Goal: Task Accomplishment & Management: Use online tool/utility

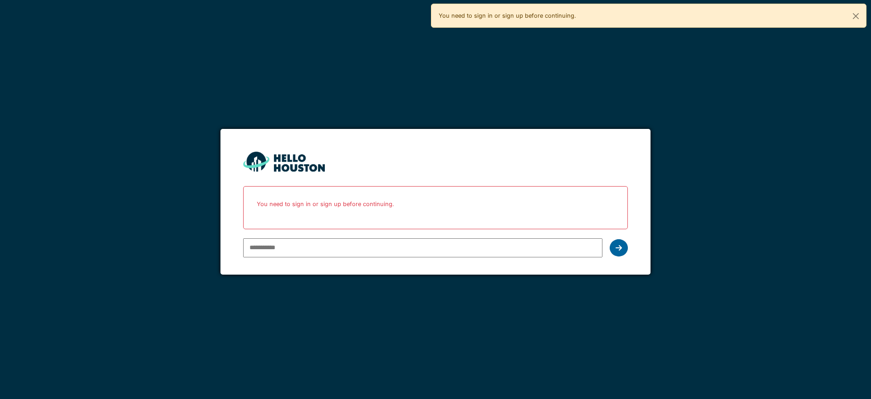
type input "**********"
click at [619, 250] on icon at bounding box center [619, 247] width 6 height 7
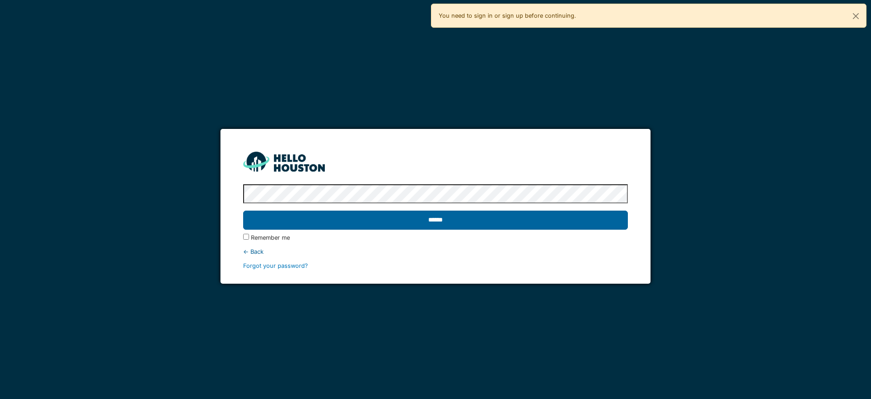
click at [472, 216] on input "******" at bounding box center [435, 220] width 384 height 19
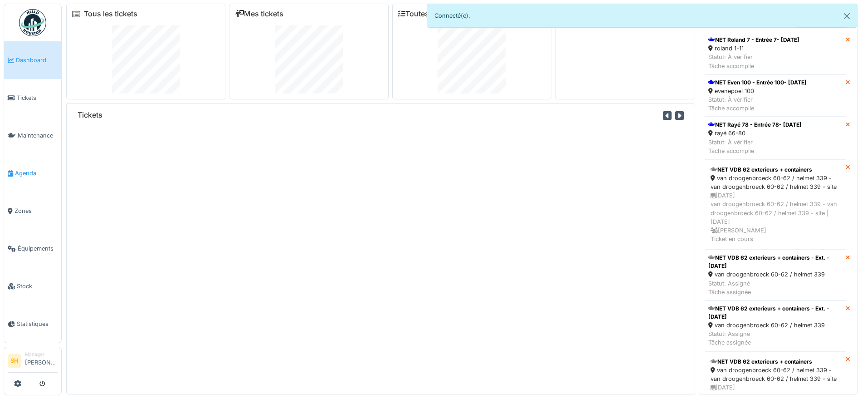
click at [40, 171] on span "Agenda" at bounding box center [36, 173] width 43 height 9
click at [27, 169] on span "Agenda" at bounding box center [36, 173] width 43 height 9
click at [25, 170] on span "Agenda" at bounding box center [36, 173] width 43 height 9
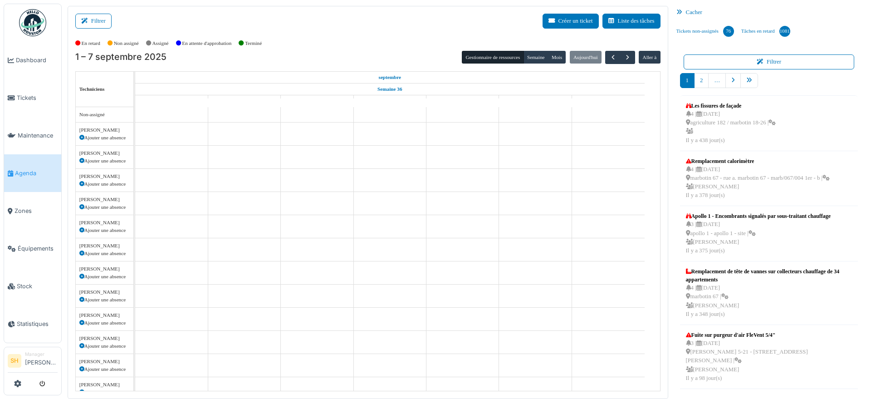
click at [97, 18] on button "Filtrer" at bounding box center [93, 21] width 36 height 15
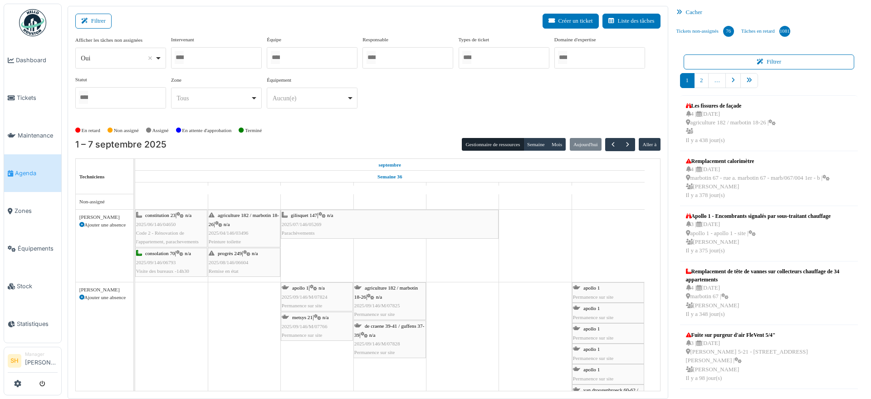
click at [242, 60] on div at bounding box center [216, 57] width 91 height 21
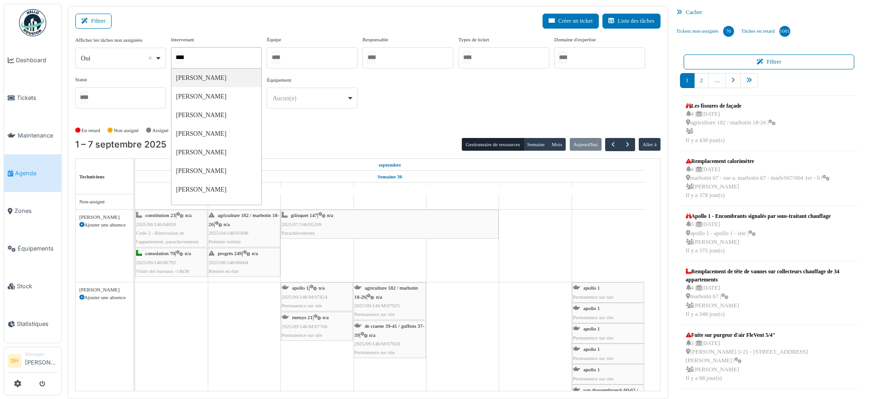
type input "*****"
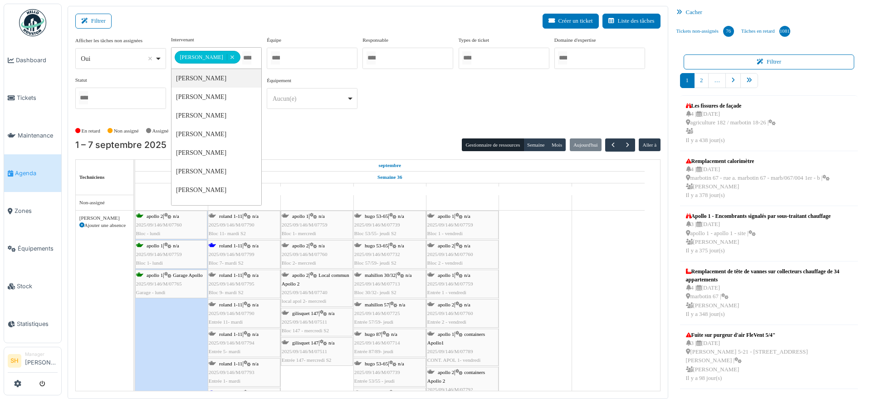
click at [392, 124] on div "En retard Non assigné [GEOGRAPHIC_DATA] En attente d'approbation Terminé" at bounding box center [367, 130] width 585 height 15
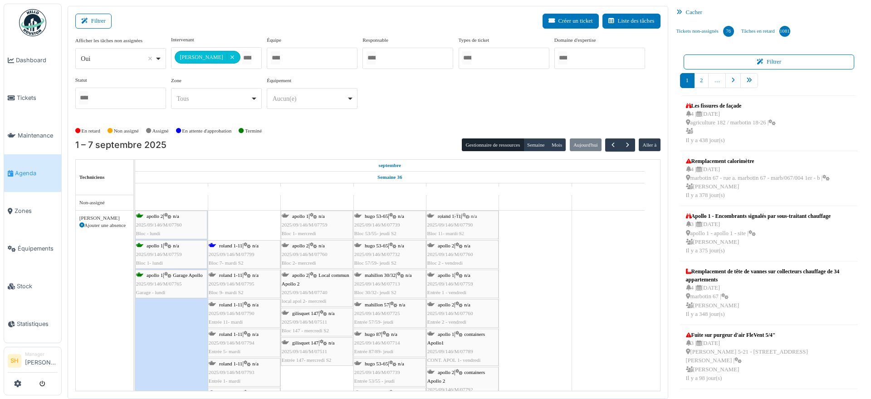
drag, startPoint x: 248, startPoint y: 225, endPoint x: 465, endPoint y: 252, distance: 218.2
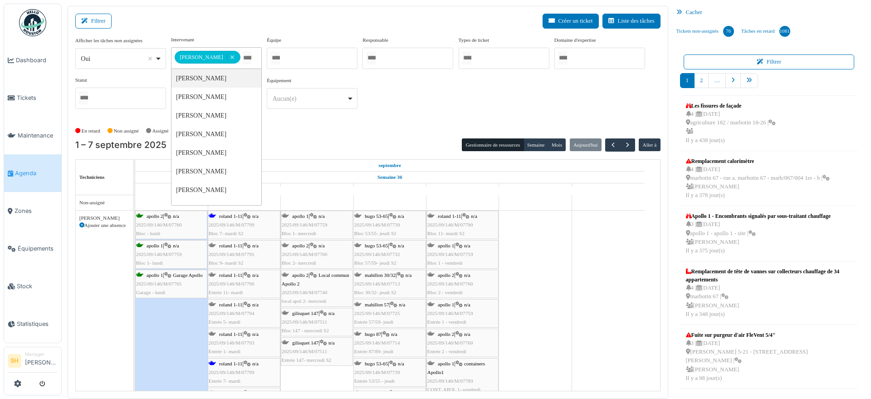
click at [242, 55] on input "Tous" at bounding box center [246, 57] width 9 height 13
type input "****"
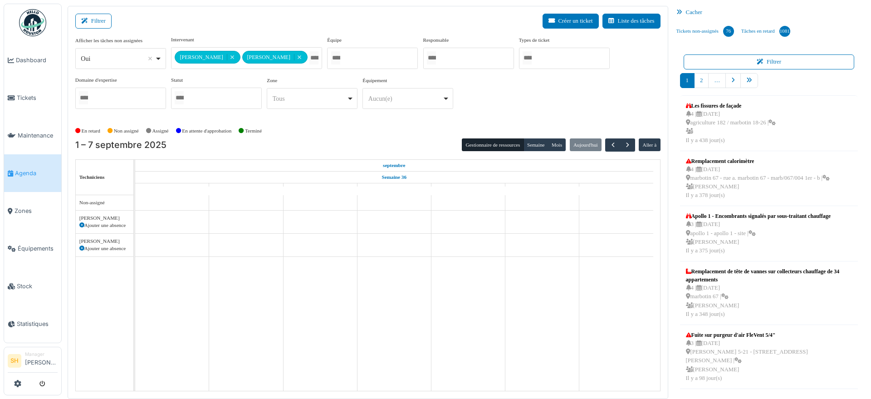
click at [424, 123] on div "En retard Non assigné [GEOGRAPHIC_DATA] En attente d'approbation Terminé" at bounding box center [367, 130] width 585 height 15
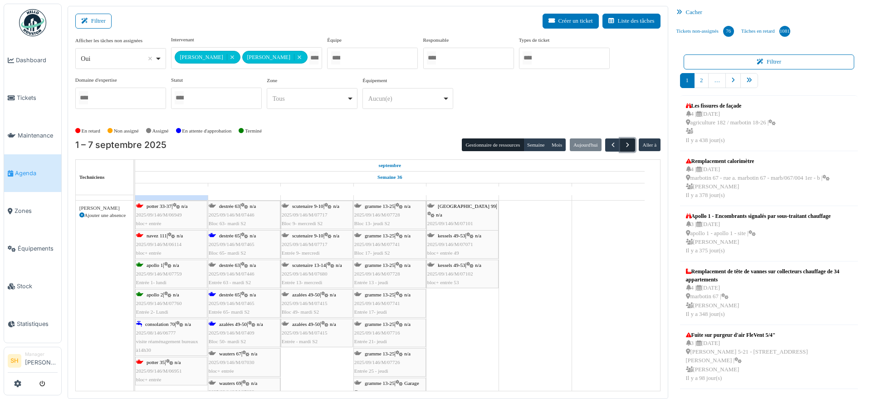
click at [624, 144] on span "button" at bounding box center [628, 145] width 8 height 8
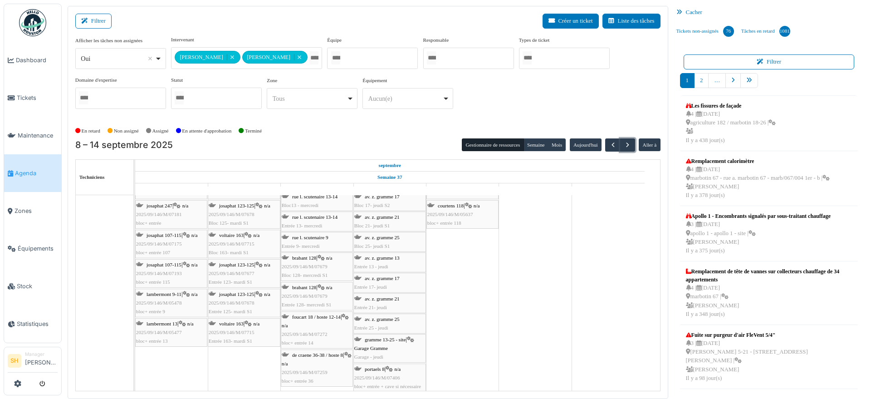
scroll to position [227, 0]
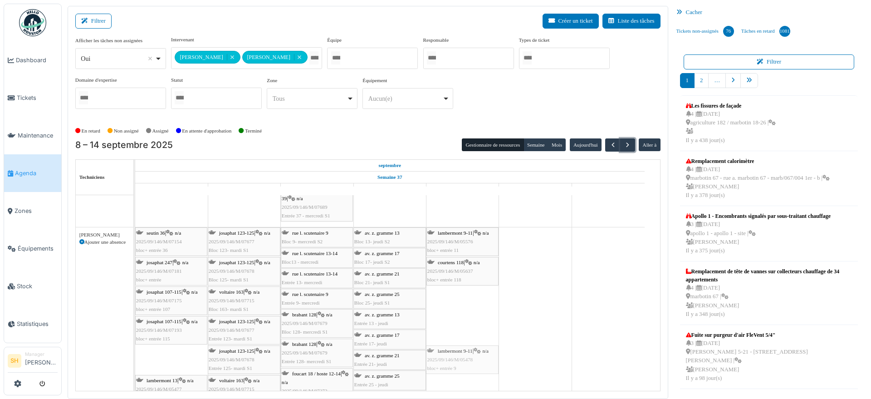
drag, startPoint x: 158, startPoint y: 354, endPoint x: 439, endPoint y: 292, distance: 288.2
click at [439, 292] on div "consolation 70 - site - mercredi agriculture 182 / marbotin 18-26 Permanence su…" at bounding box center [397, 226] width 525 height 516
drag, startPoint x: 184, startPoint y: 360, endPoint x: 446, endPoint y: 316, distance: 264.9
click at [446, 316] on div "consolation 70 - site - mercredi agriculture 182 / marbotin 18-26 Permanence su…" at bounding box center [397, 226] width 525 height 516
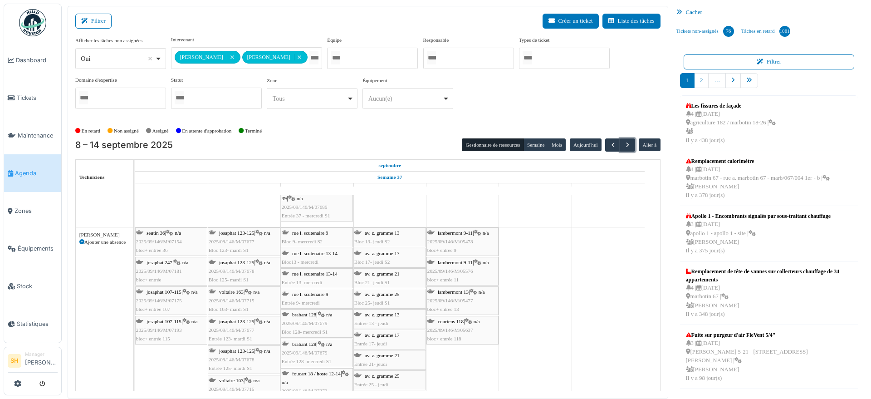
click at [148, 231] on span "seutin 36" at bounding box center [156, 232] width 19 height 5
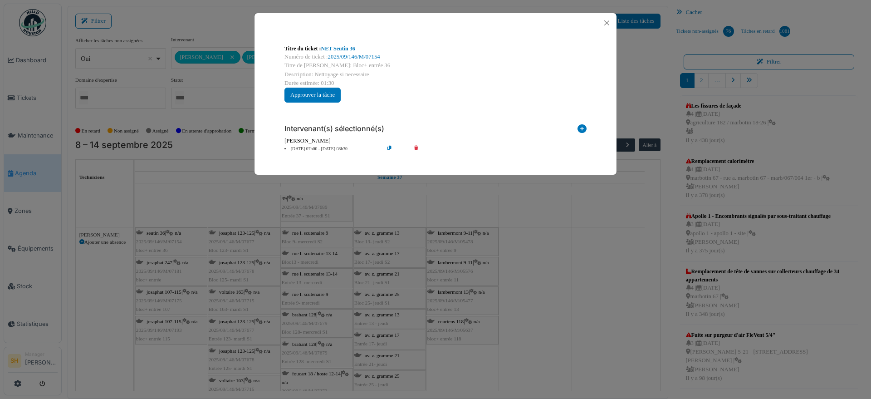
click at [415, 147] on icon at bounding box center [423, 149] width 26 height 7
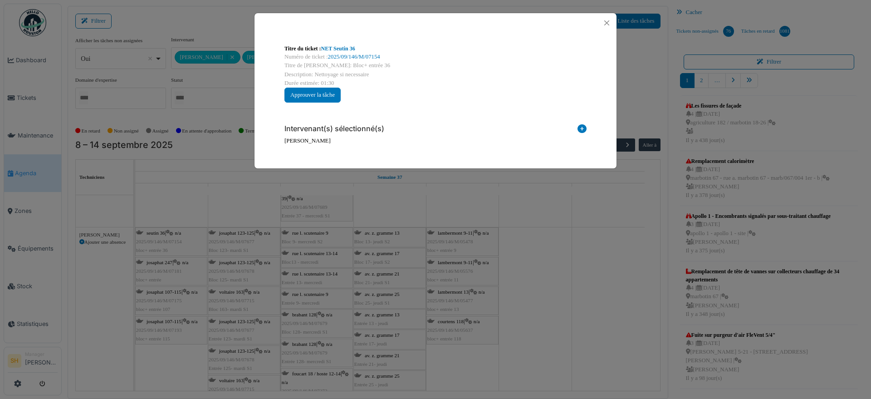
click at [580, 241] on div "Titre du ticket : NET Seutin 36 Numéro de ticket : 2025/09/146/M/07154 Titre de…" at bounding box center [435, 199] width 871 height 399
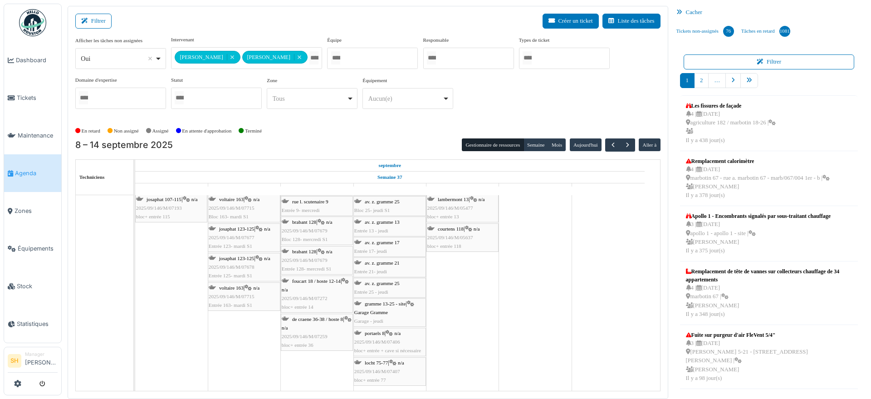
scroll to position [263, 0]
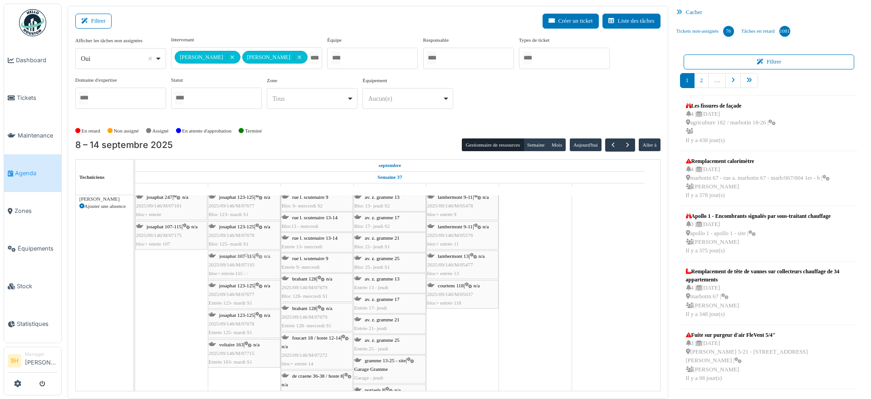
drag, startPoint x: 171, startPoint y: 269, endPoint x: 225, endPoint y: 306, distance: 66.2
click at [135, 306] on div "josaphat 247 | n/a 2025/09/146/M/07181 bloc+ entrée josaphat 123-125 | n/a 2025…" at bounding box center [135, 319] width 0 height 256
drag, startPoint x: 181, startPoint y: 230, endPoint x: 218, endPoint y: 269, distance: 53.6
click at [135, 269] on div "josaphat 247 | n/a 2025/09/146/M/07181 bloc+ entrée josaphat 123-125 | n/a 2025…" at bounding box center [135, 319] width 0 height 256
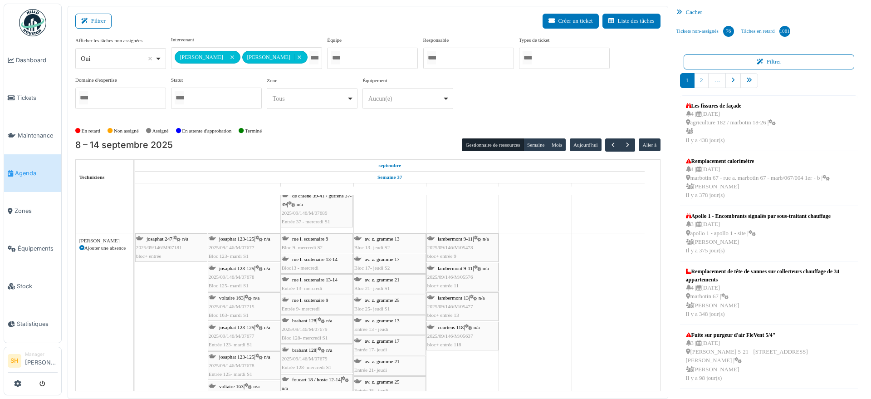
scroll to position [206, 0]
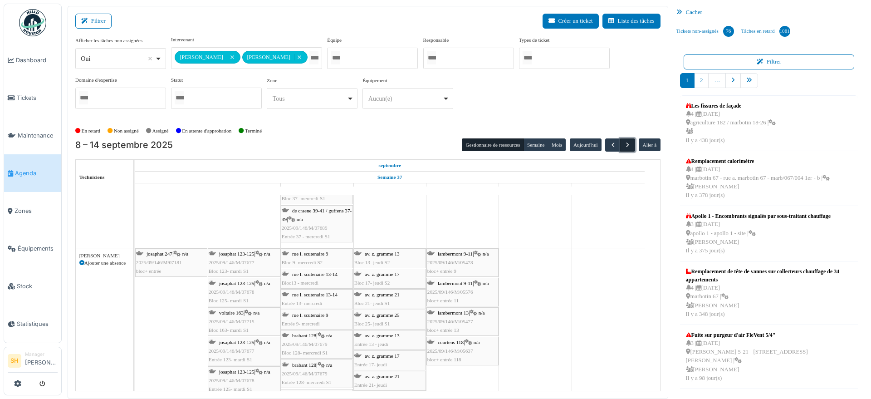
click at [624, 145] on span "button" at bounding box center [628, 145] width 8 height 8
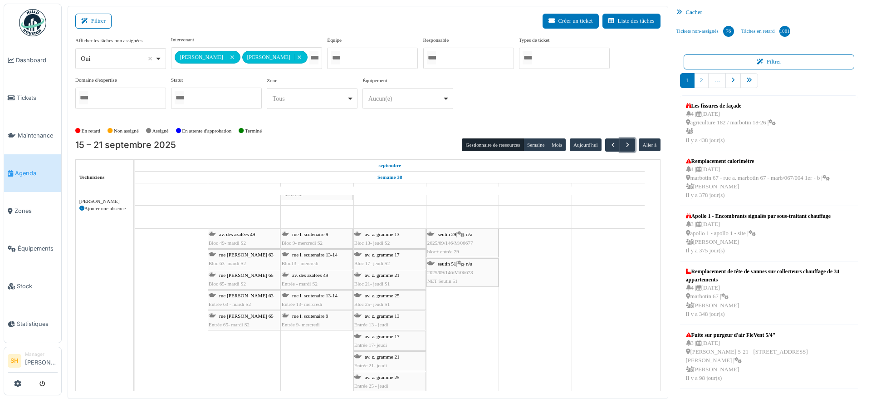
scroll to position [15, 0]
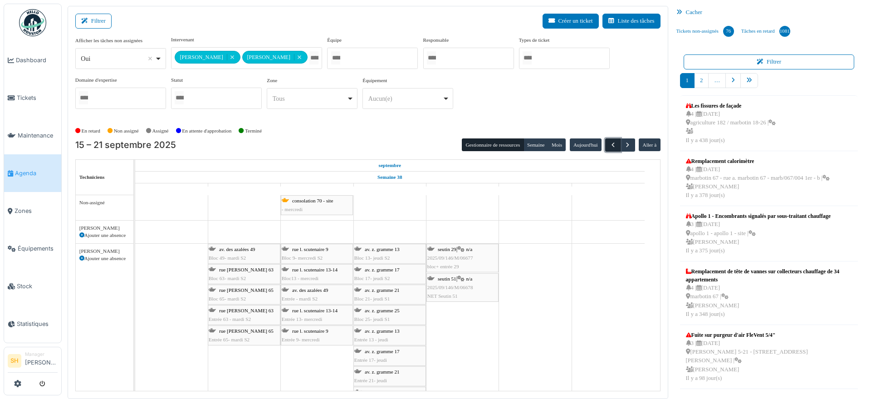
click at [609, 143] on span "button" at bounding box center [613, 145] width 8 height 8
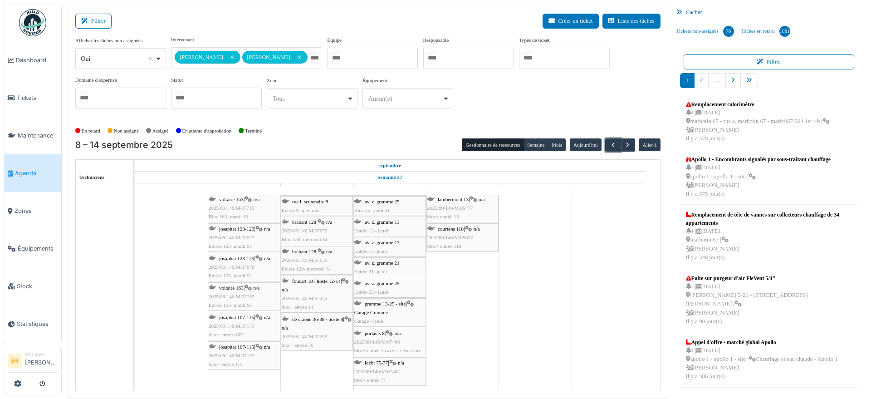
scroll to position [278, 0]
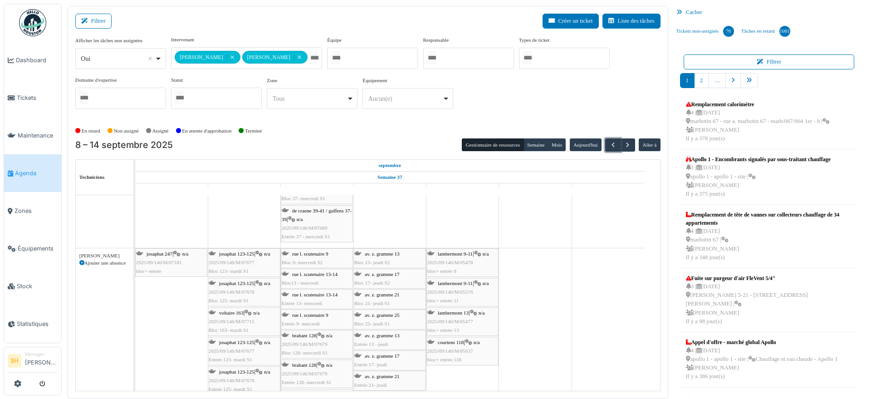
click at [470, 350] on span "2025/09/146/M/05637" at bounding box center [450, 350] width 46 height 5
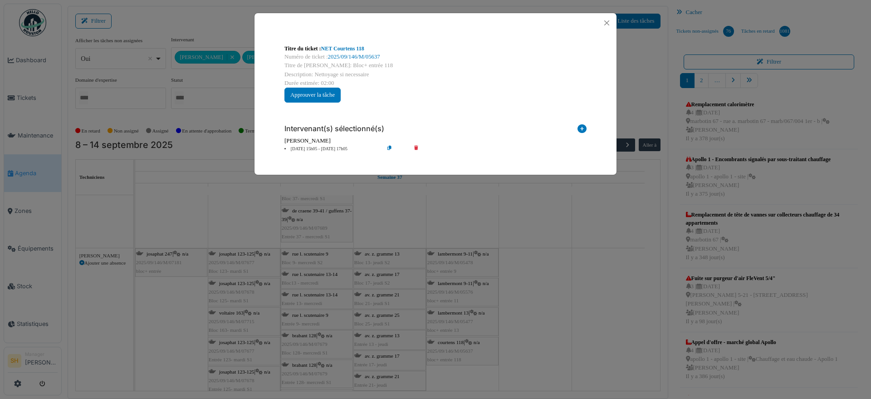
click at [303, 149] on li "12 sep 15h05 - 12 sep 17h05" at bounding box center [332, 149] width 104 height 7
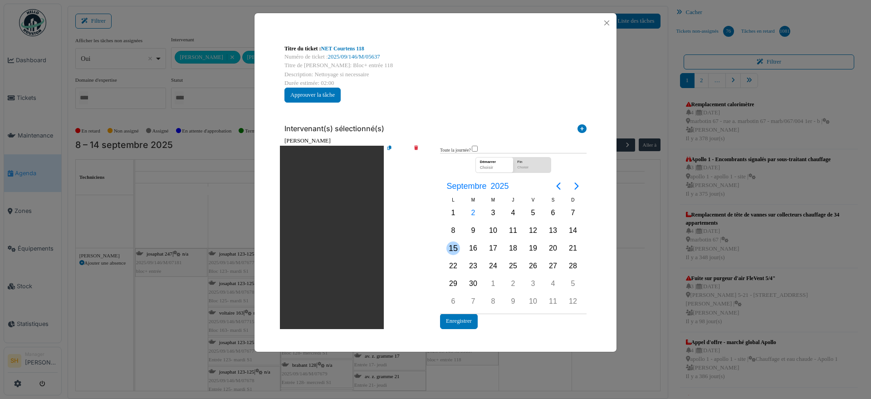
click at [455, 249] on div "15" at bounding box center [453, 248] width 14 height 14
click at [452, 322] on button "Enregistrer" at bounding box center [459, 321] width 38 height 15
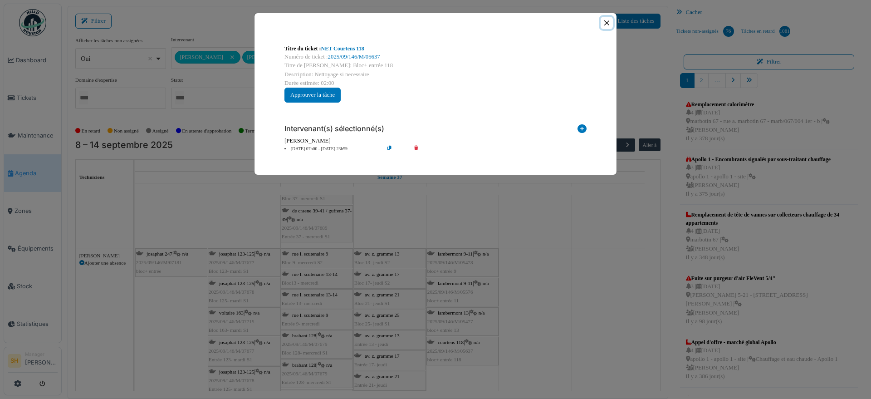
click at [609, 18] on button "Close" at bounding box center [607, 23] width 12 height 12
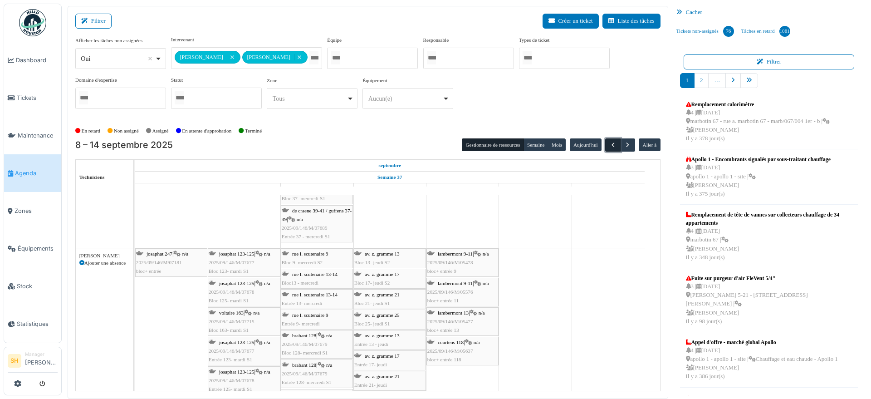
click at [609, 145] on span "button" at bounding box center [613, 145] width 8 height 8
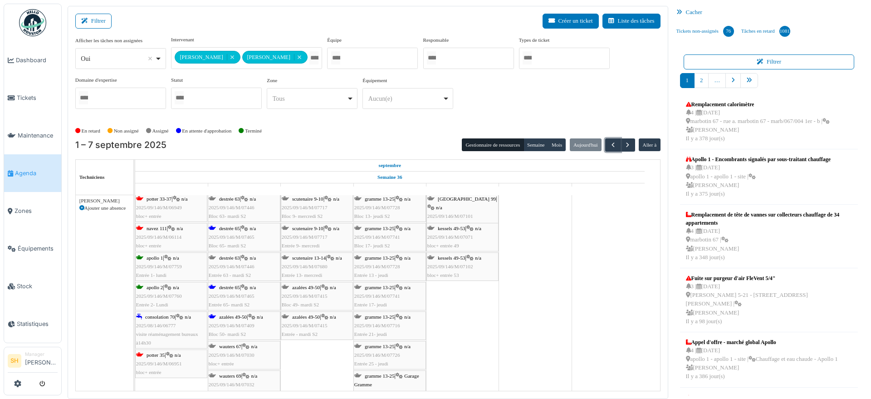
scroll to position [476, 0]
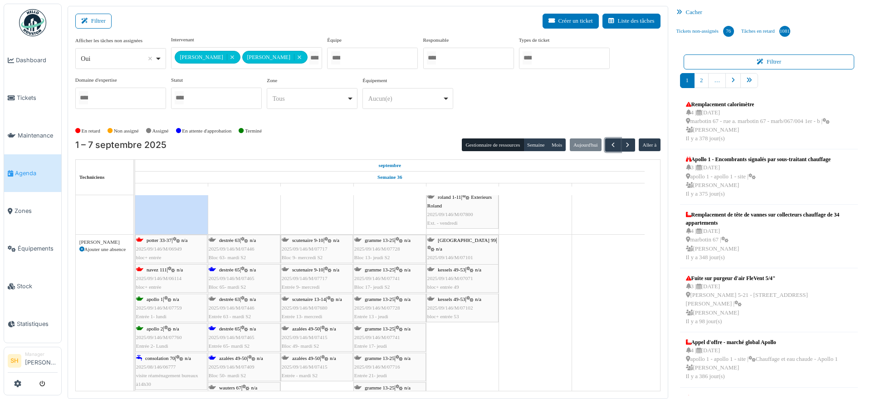
click at [234, 239] on span "destrée 63" at bounding box center [229, 239] width 21 height 5
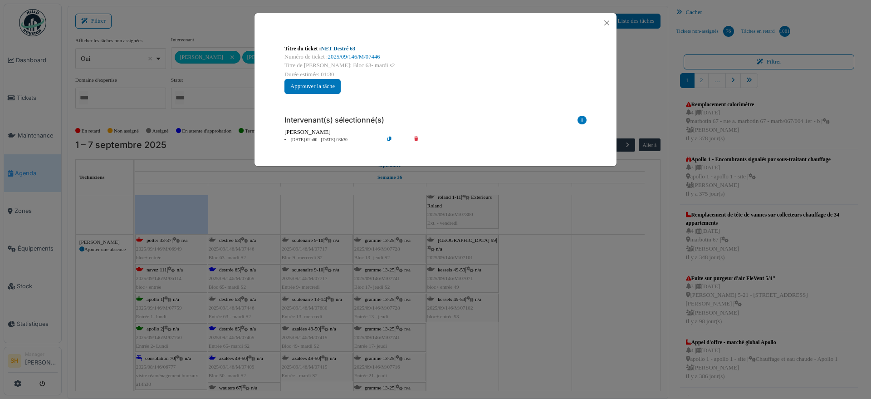
click at [335, 49] on link "NET Destré 63" at bounding box center [338, 48] width 34 height 6
click at [497, 348] on div "Titre du ticket : NET Destré 63 Numéro de ticket : 2025/09/146/M/07446 Titre de…" at bounding box center [435, 199] width 871 height 399
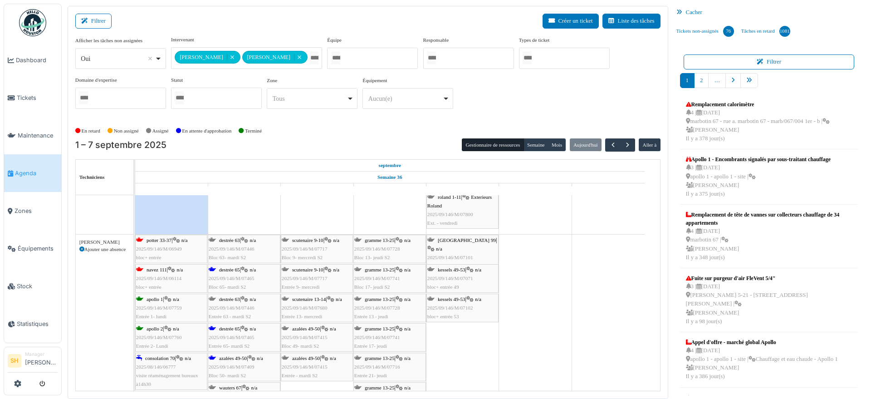
click at [161, 357] on span "consolation 70" at bounding box center [160, 357] width 30 height 5
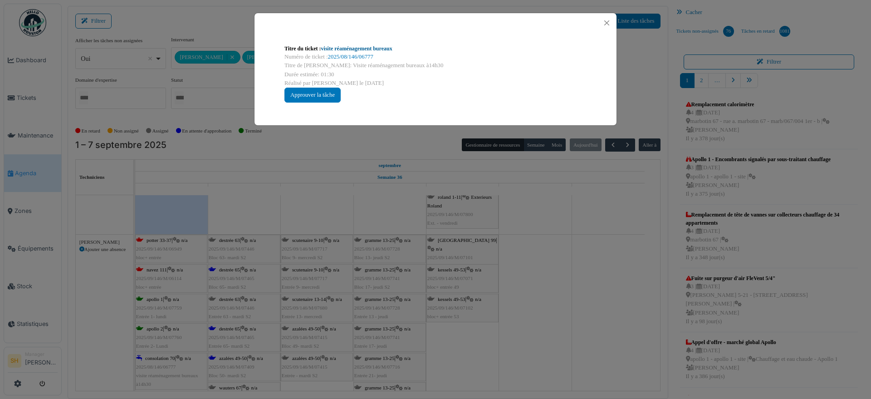
click at [361, 49] on link "visite réaménagement bureaux" at bounding box center [356, 48] width 71 height 6
click at [603, 311] on div "Titre du ticket : visite réaménagement bureaux Numéro de ticket : 2025/08/146/0…" at bounding box center [435, 199] width 871 height 399
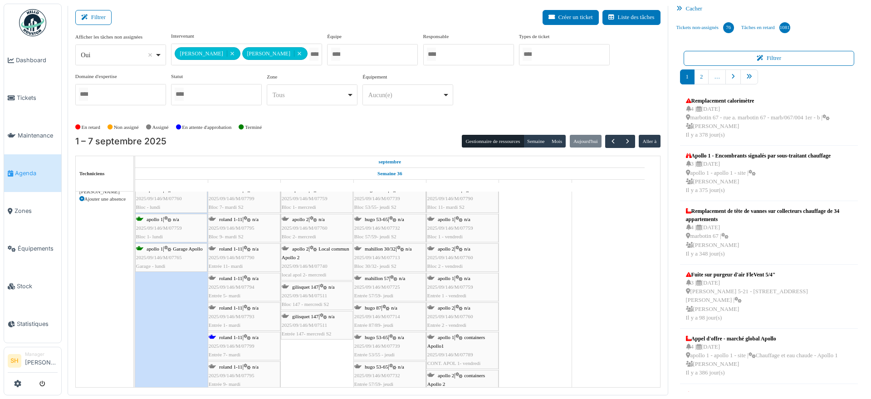
scroll to position [0, 0]
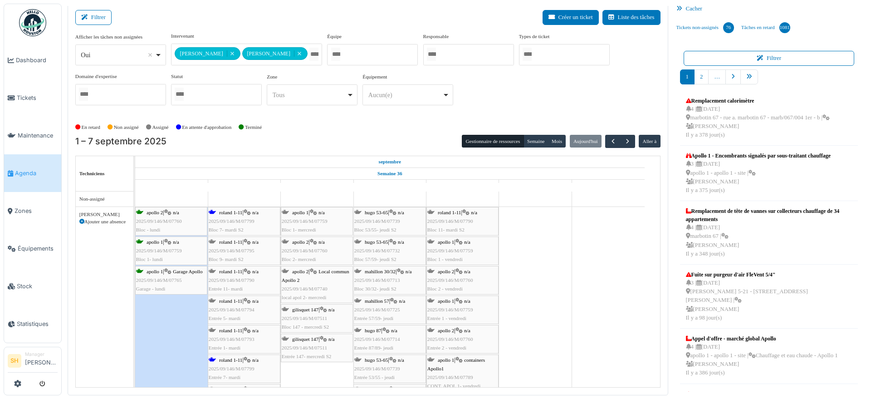
click at [224, 214] on span "roland 1-11" at bounding box center [230, 212] width 23 height 5
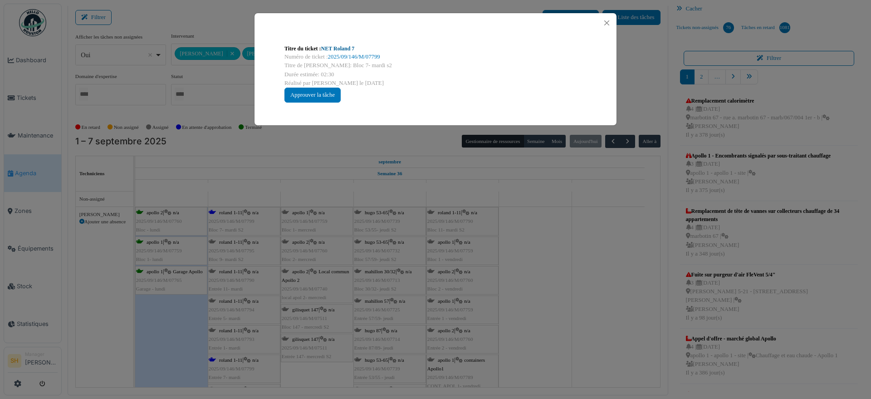
click at [334, 49] on link "NET Roland 7" at bounding box center [338, 48] width 34 height 6
click at [642, 268] on div "Titre du ticket : NET Roland 7 Numéro de ticket : 2025/09/146/M/07799 Titre de …" at bounding box center [435, 199] width 871 height 399
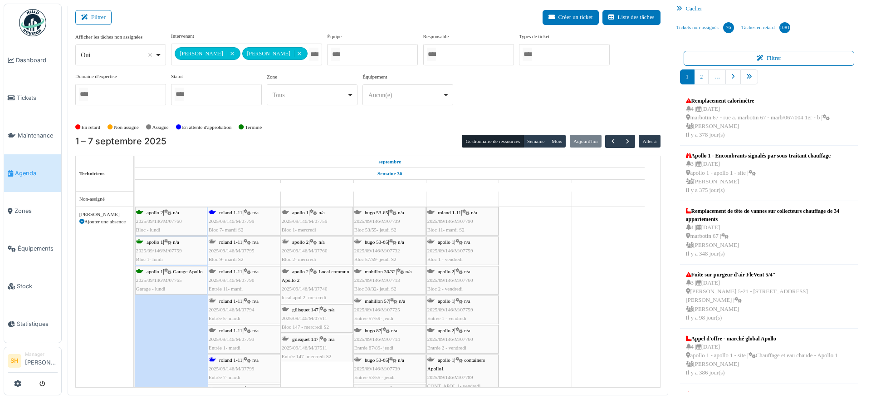
scroll to position [40, 0]
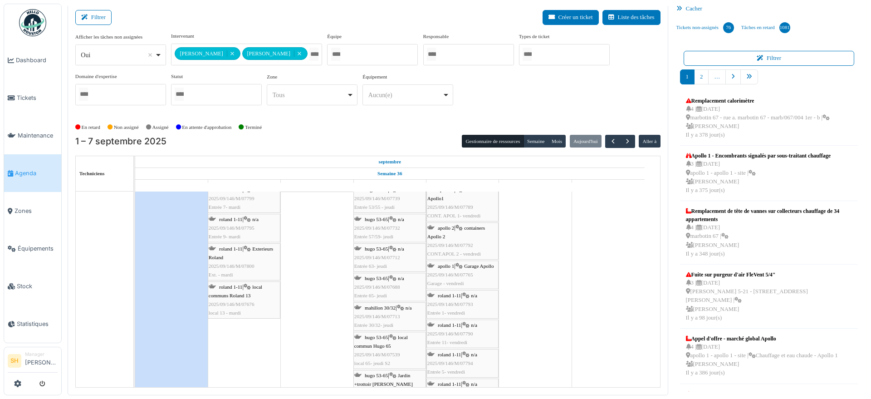
click at [246, 288] on div "roland 1-11 | local communs Roland 13 2025/09/146/M/07676 local 13 - mardi" at bounding box center [244, 300] width 71 height 35
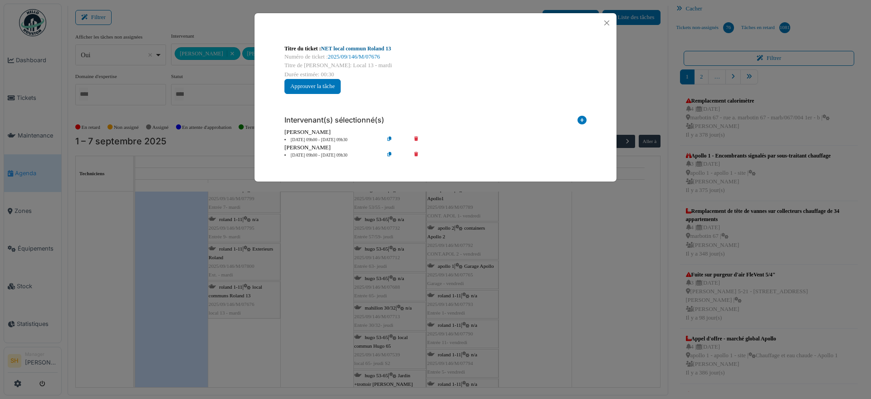
click at [377, 47] on link "NET local commun Roland 13" at bounding box center [356, 48] width 70 height 6
drag, startPoint x: 615, startPoint y: 261, endPoint x: 607, endPoint y: 265, distance: 8.8
click at [613, 261] on div "Titre du ticket : NET local commun Roland 13 Numéro de ticket : 2025/09/146/M/0…" at bounding box center [435, 199] width 871 height 399
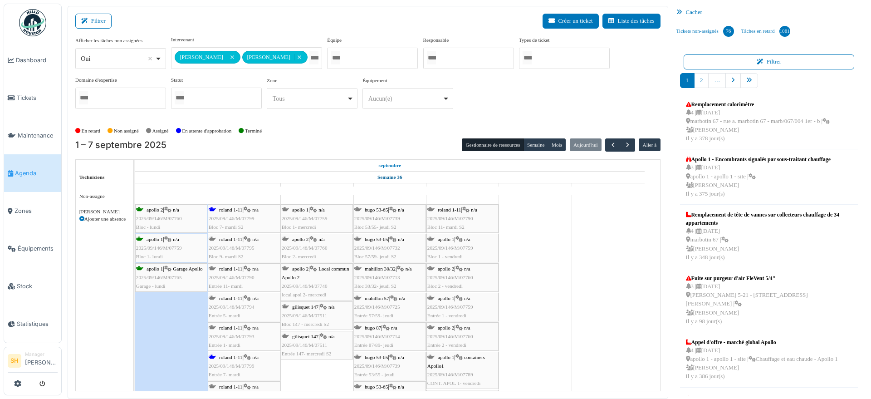
scroll to position [0, 0]
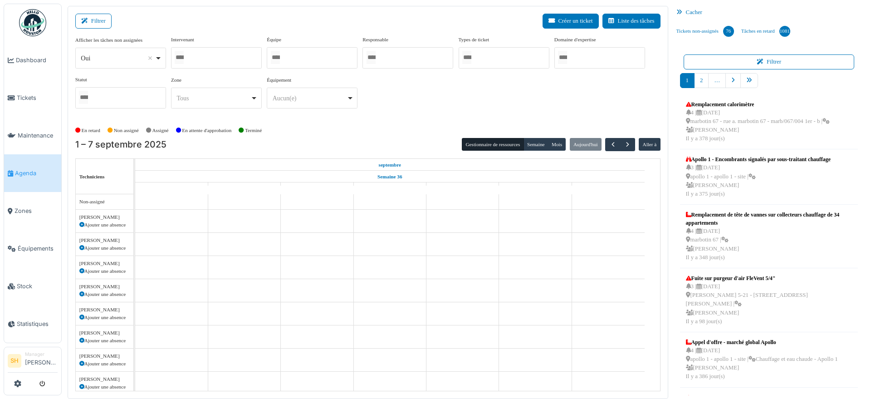
click at [221, 58] on div at bounding box center [216, 57] width 91 height 21
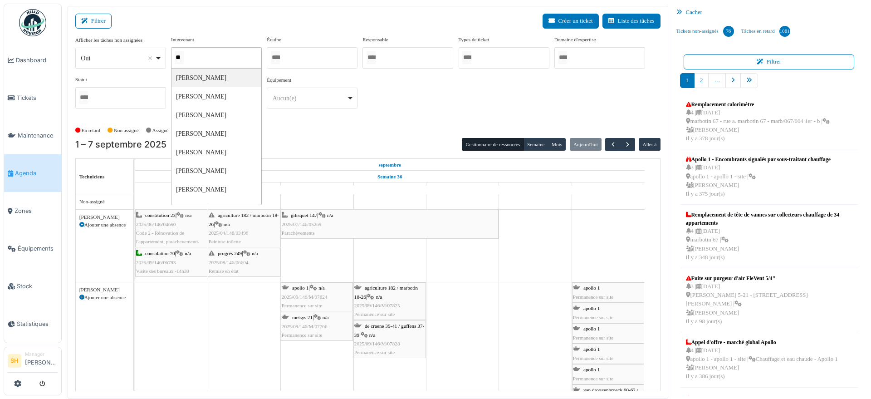
type input "*"
type input "***"
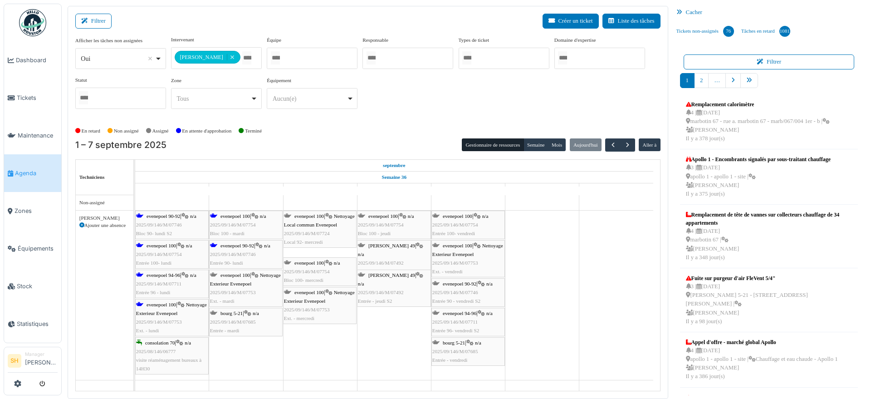
click at [322, 134] on div "En retard Non assigné [GEOGRAPHIC_DATA] En attente d'approbation Terminé" at bounding box center [367, 130] width 585 height 15
click at [251, 246] on span "evenepoel 90-92" at bounding box center [237, 245] width 34 height 5
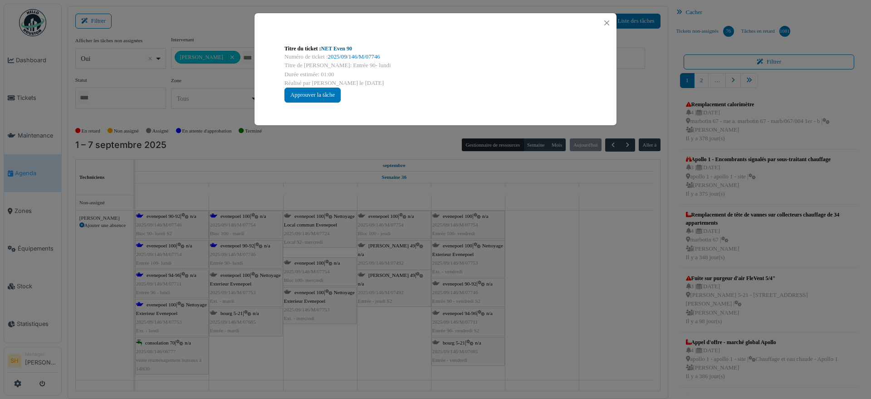
click at [351, 47] on link "NET Even 90" at bounding box center [336, 48] width 31 height 6
click at [243, 363] on div "Titre du ticket : NET Even 90 Numéro de ticket : 2025/09/146/M/07746 Titre de l…" at bounding box center [435, 199] width 871 height 399
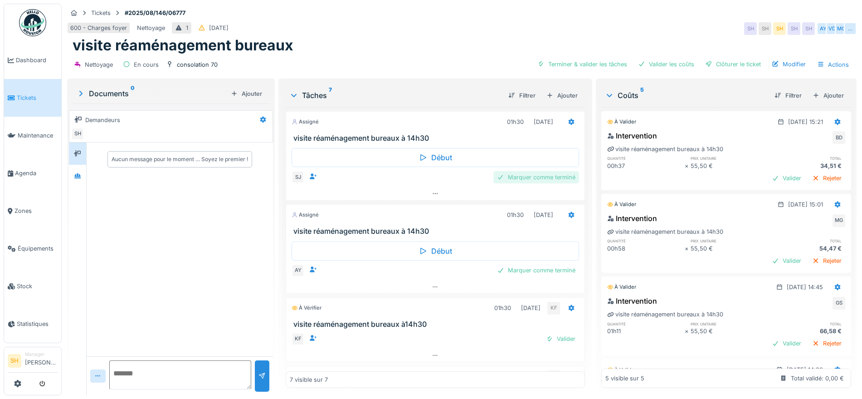
click at [511, 174] on div "Marquer comme terminé" at bounding box center [537, 177] width 86 height 12
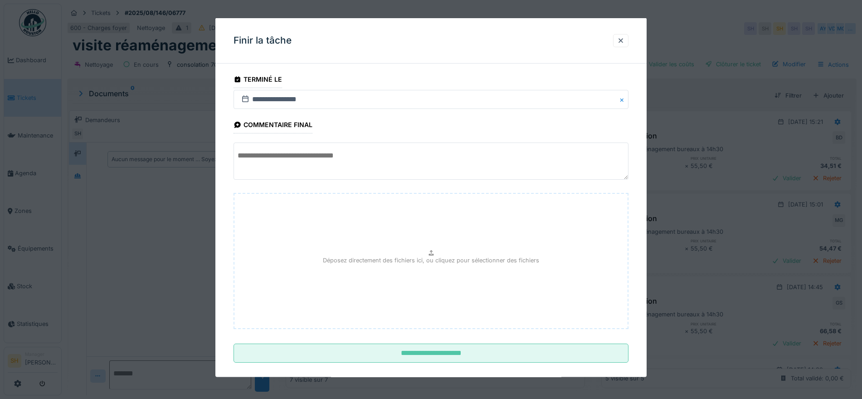
click at [406, 150] on textarea at bounding box center [431, 160] width 395 height 37
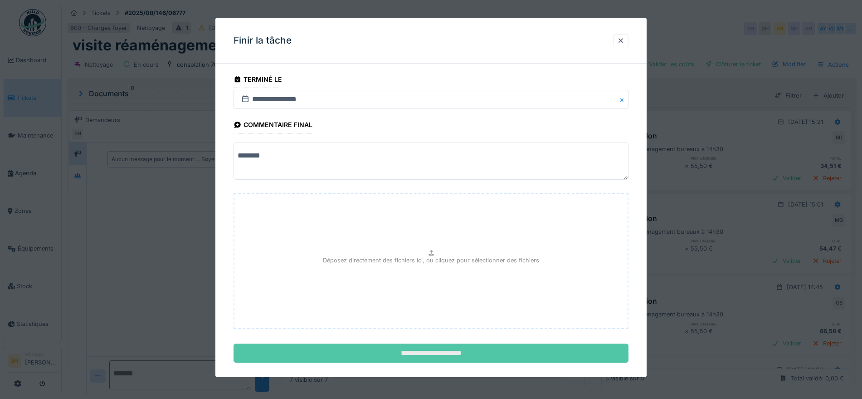
type textarea "********"
click at [379, 358] on input "**********" at bounding box center [431, 352] width 395 height 19
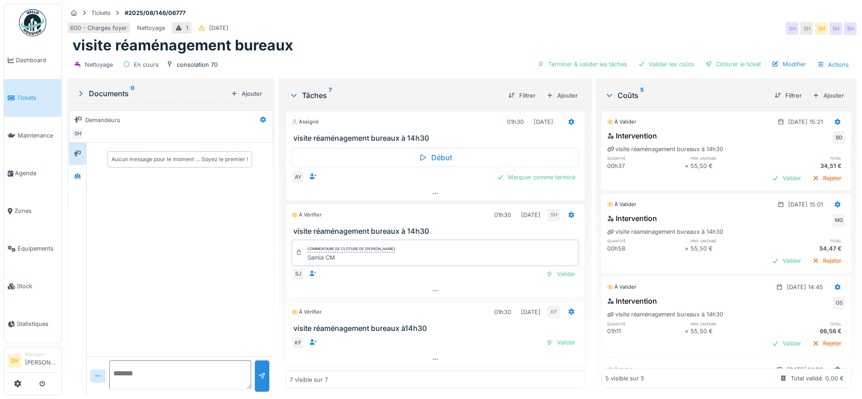
scroll to position [113, 0]
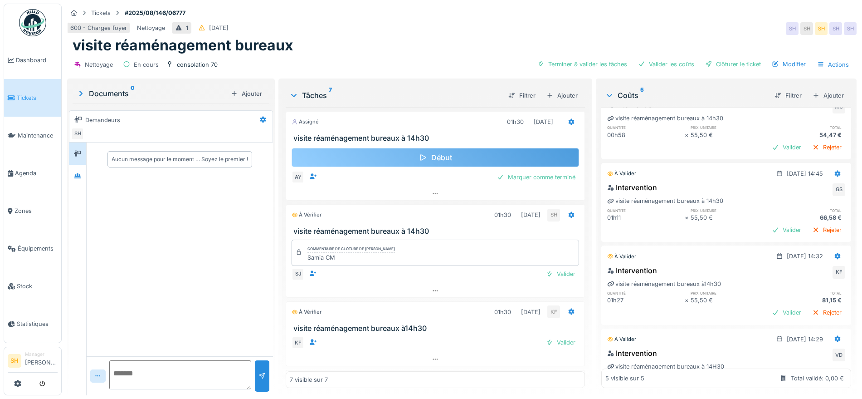
click at [448, 154] on div "Début" at bounding box center [436, 157] width 288 height 19
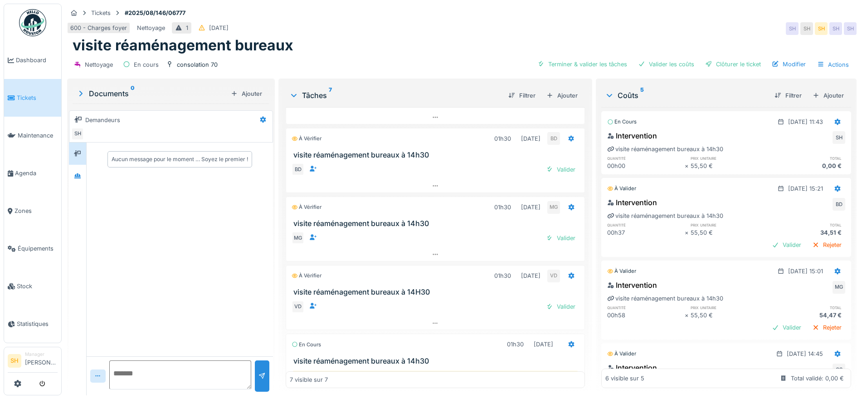
scroll to position [273, 0]
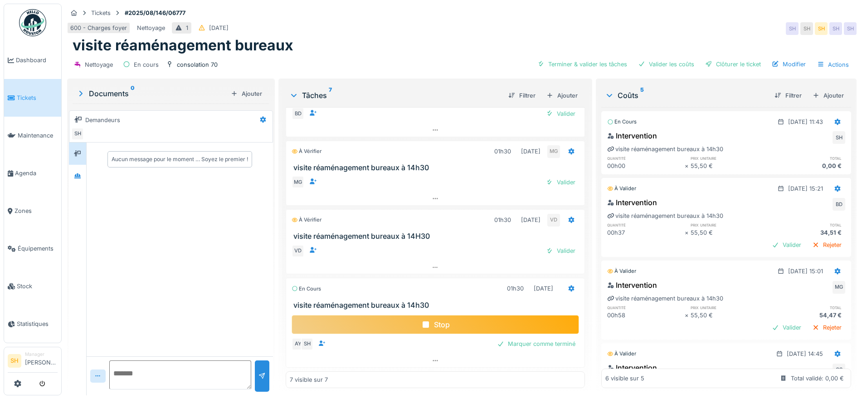
click at [435, 327] on div "Stop" at bounding box center [436, 324] width 288 height 19
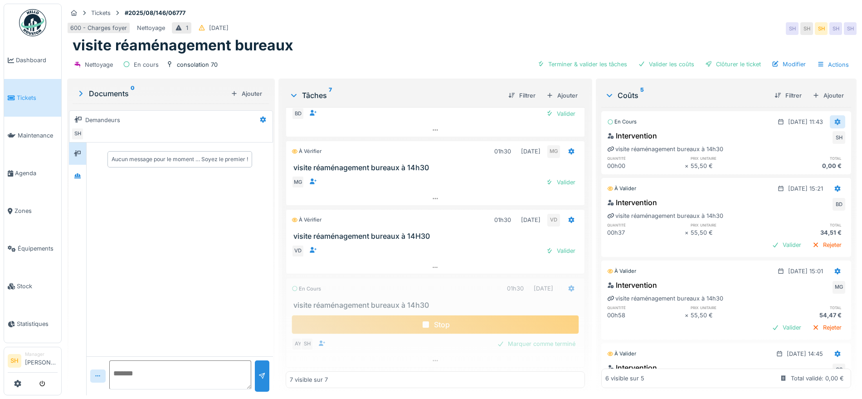
click at [835, 121] on icon at bounding box center [838, 121] width 6 height 6
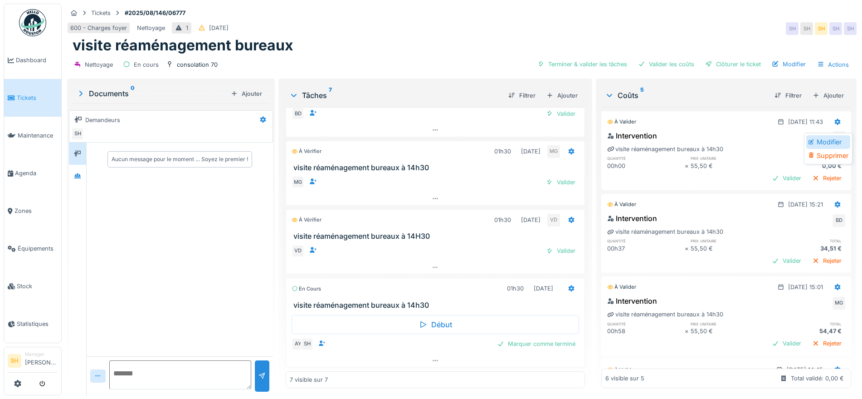
click at [826, 143] on div "Modifier" at bounding box center [829, 142] width 44 height 14
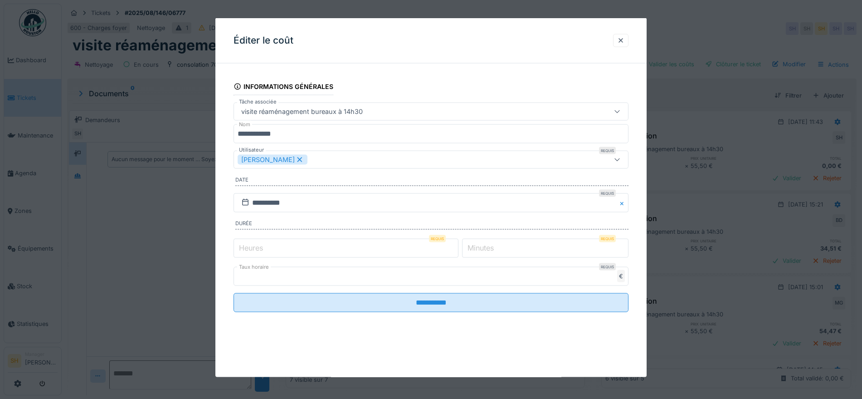
click at [277, 249] on input "*" at bounding box center [346, 247] width 225 height 19
type input "*"
type input "**"
click at [296, 159] on icon at bounding box center [300, 159] width 8 height 6
click at [292, 159] on div "Utilisateurs" at bounding box center [408, 160] width 341 height 10
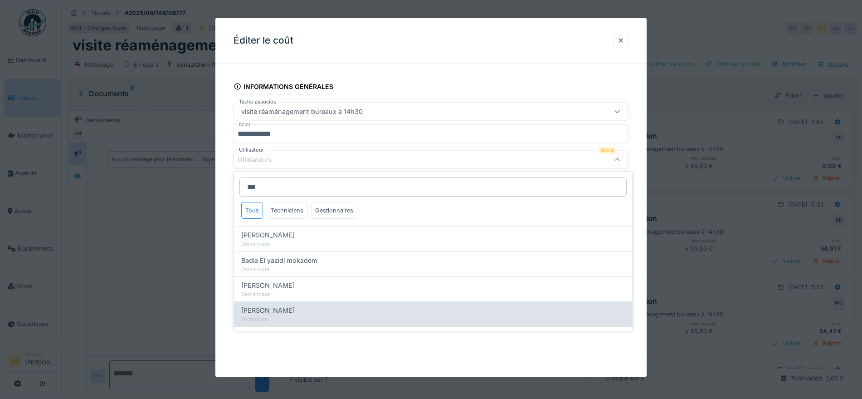
type input "***"
click at [286, 314] on span "[PERSON_NAME]" at bounding box center [268, 310] width 54 height 10
type input "*****"
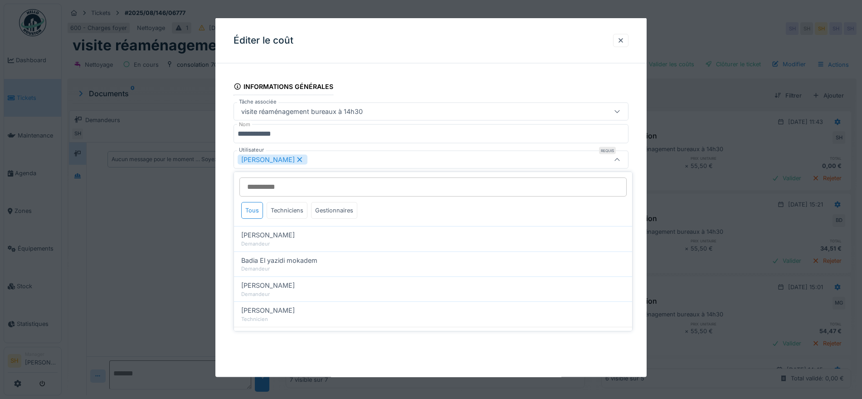
click at [644, 212] on div "**********" at bounding box center [431, 204] width 431 height 267
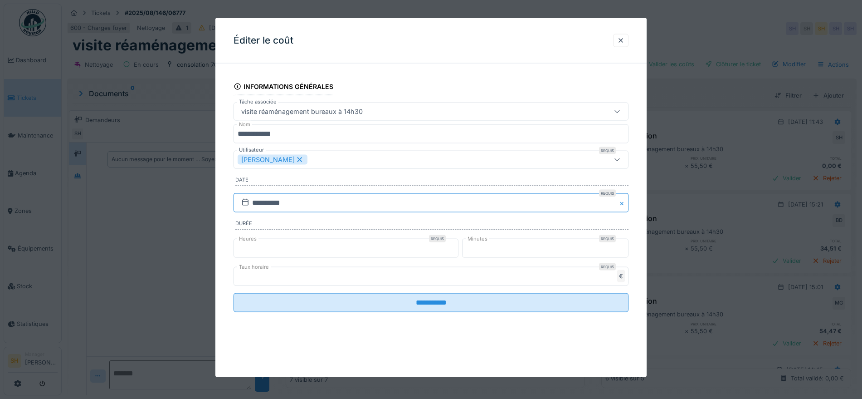
click at [299, 201] on input "**********" at bounding box center [431, 202] width 395 height 19
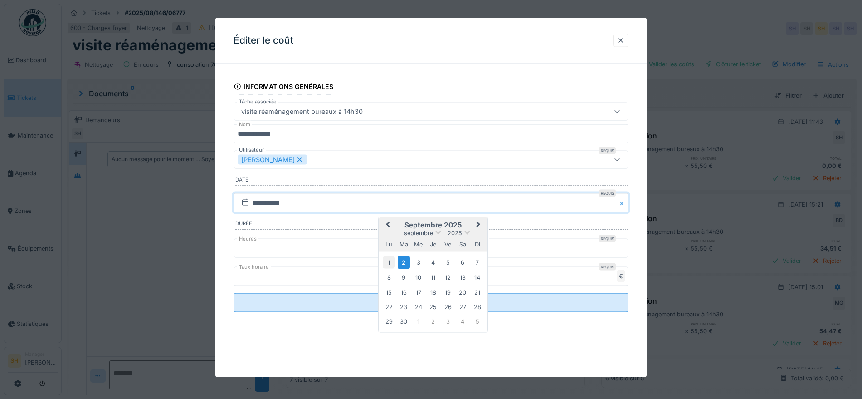
click at [388, 261] on div "1" at bounding box center [389, 262] width 12 height 12
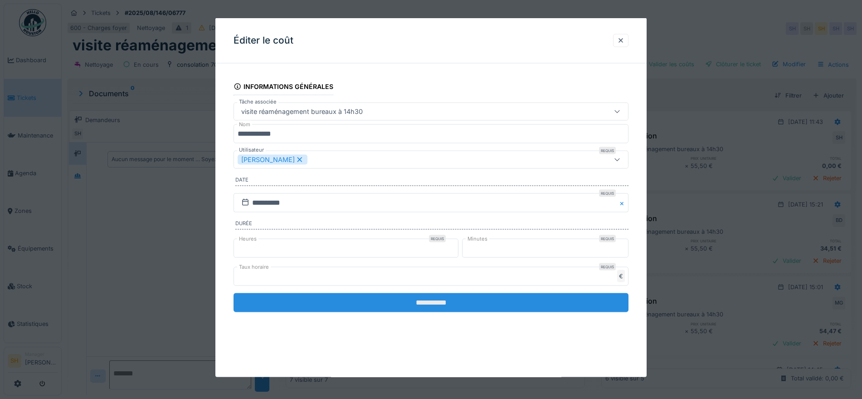
click at [370, 300] on input "**********" at bounding box center [431, 302] width 395 height 19
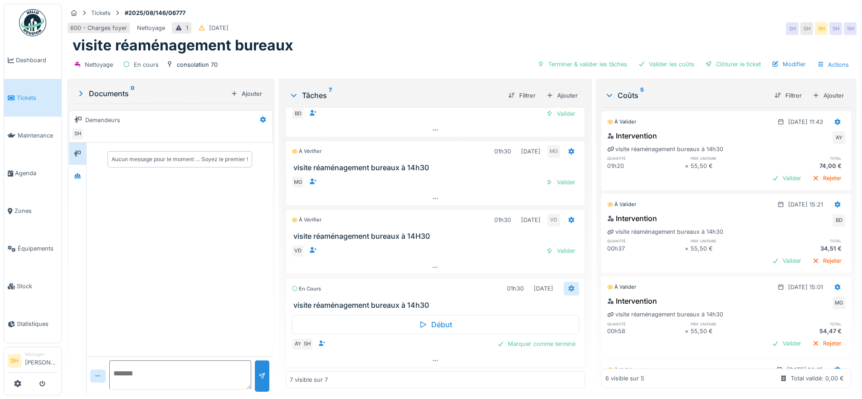
click at [568, 285] on icon at bounding box center [571, 288] width 7 height 6
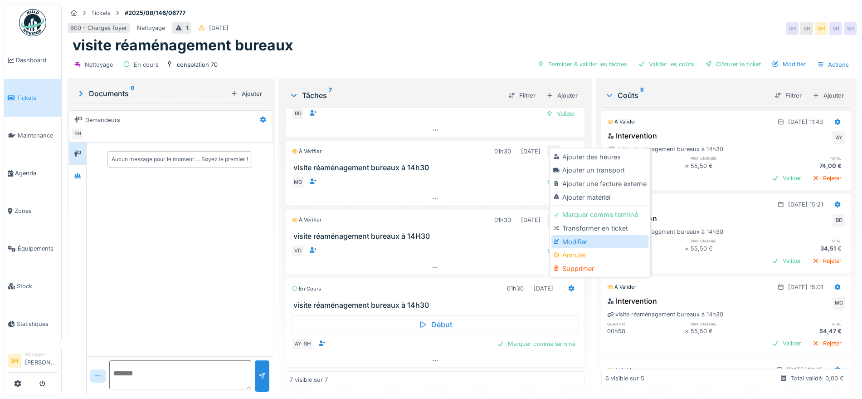
click at [586, 239] on div "Modifier" at bounding box center [600, 242] width 97 height 14
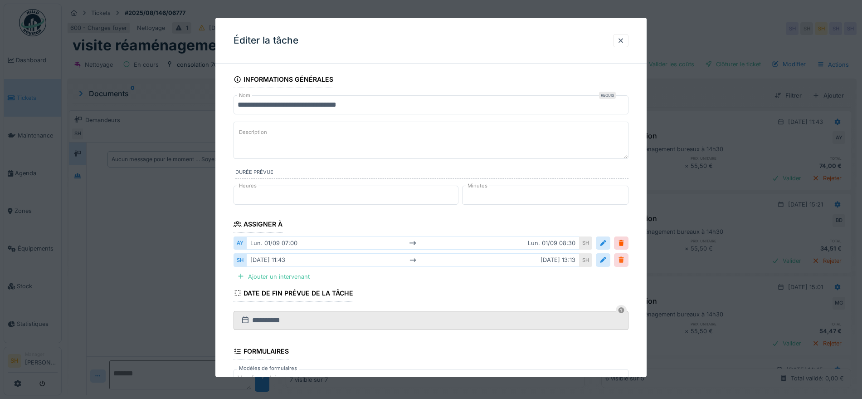
click at [624, 260] on div at bounding box center [621, 259] width 7 height 9
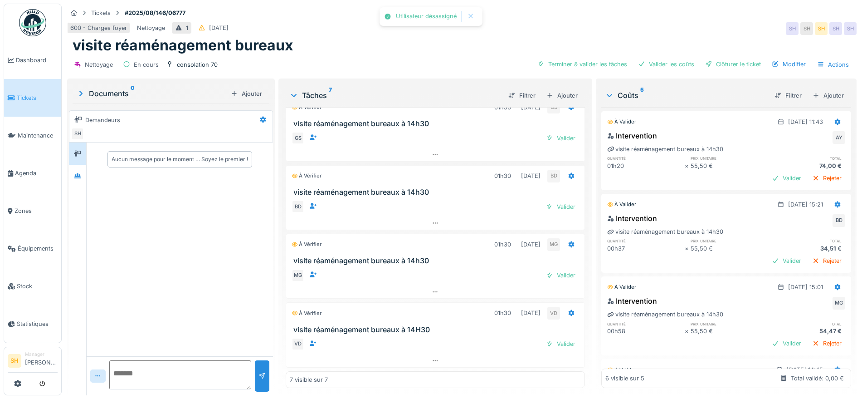
scroll to position [0, 0]
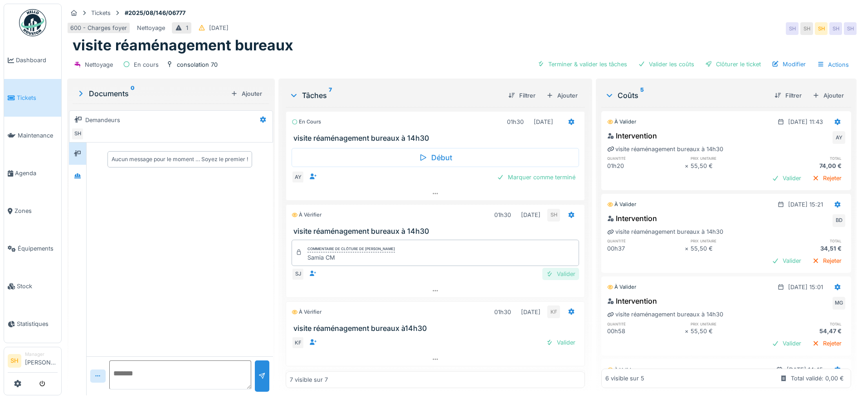
click at [553, 274] on div "Valider" at bounding box center [561, 274] width 37 height 12
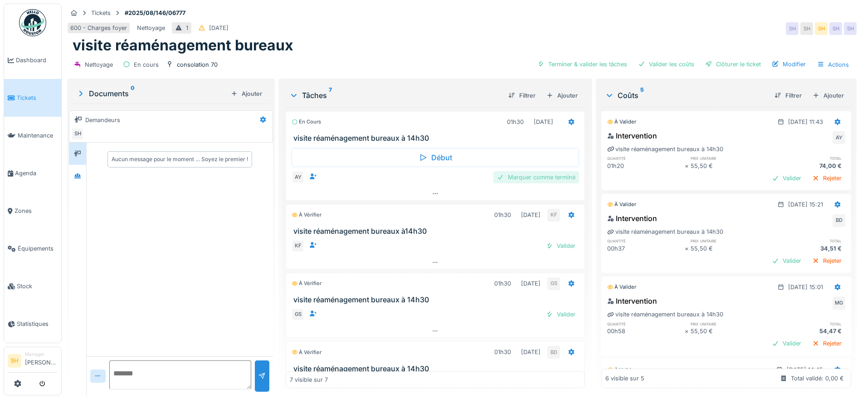
click at [534, 178] on div "Marquer comme terminé" at bounding box center [537, 177] width 86 height 12
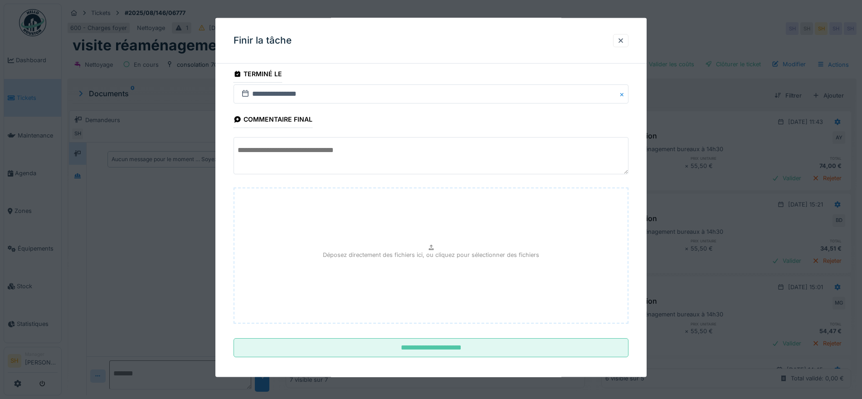
scroll to position [11, 0]
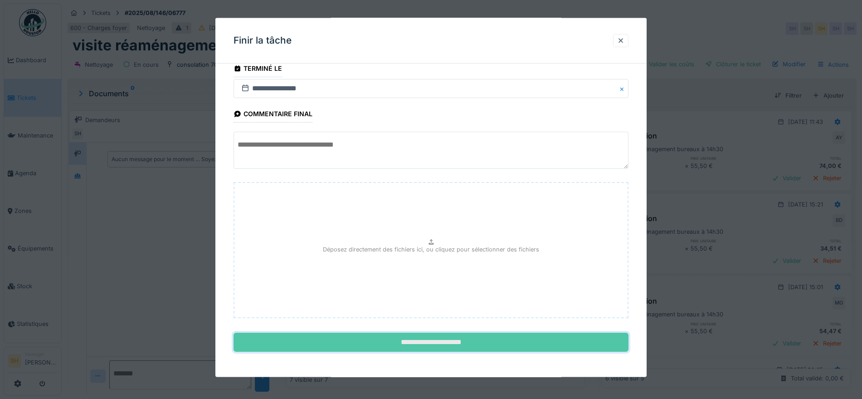
click at [395, 337] on input "**********" at bounding box center [431, 342] width 395 height 19
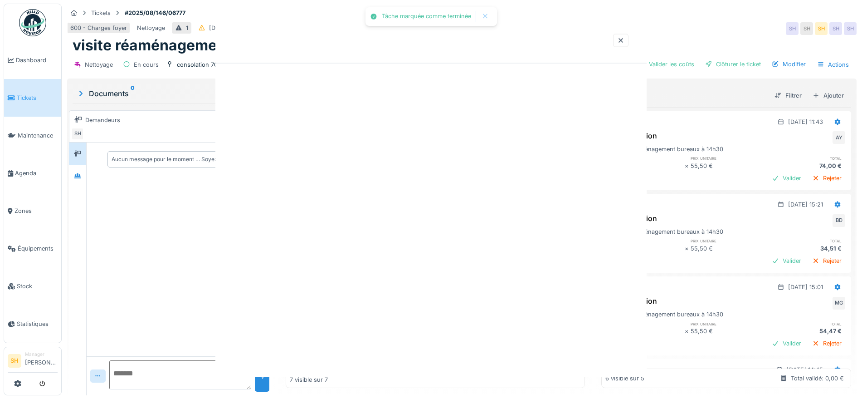
scroll to position [0, 0]
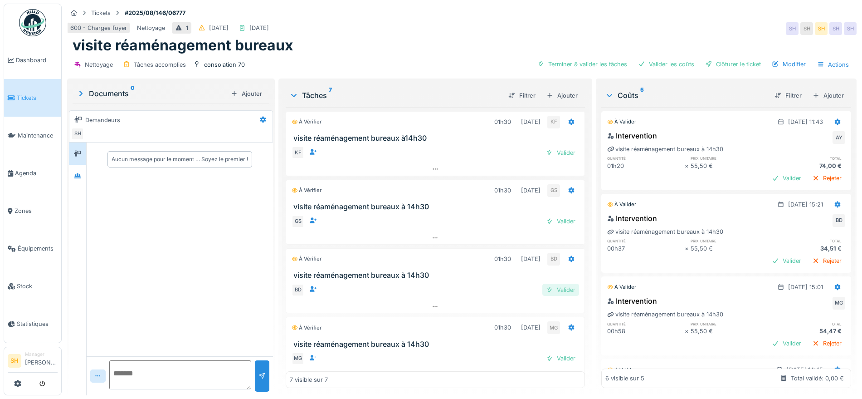
click at [547, 287] on div "Valider" at bounding box center [561, 290] width 37 height 12
click at [551, 289] on div "Valider" at bounding box center [561, 290] width 37 height 12
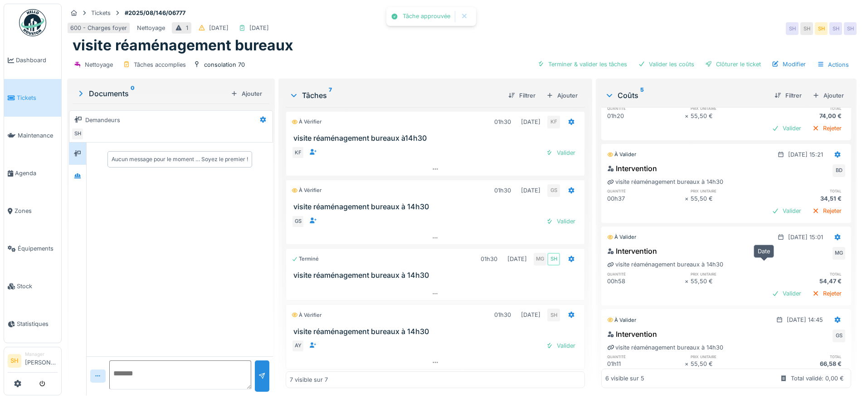
scroll to position [113, 0]
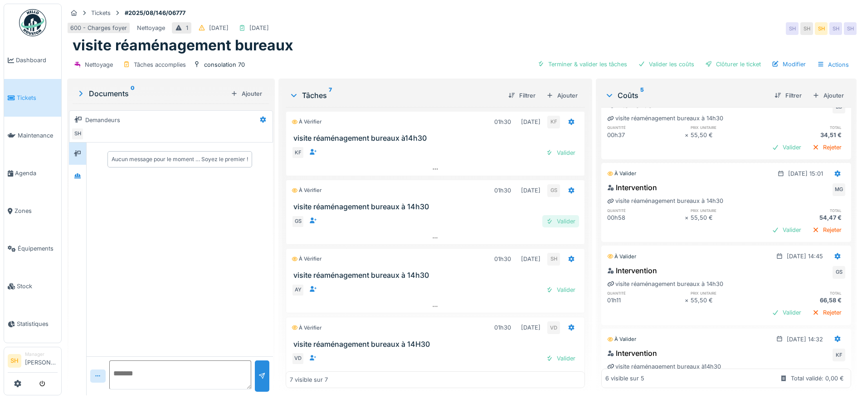
click at [548, 222] on div "Valider" at bounding box center [561, 221] width 37 height 12
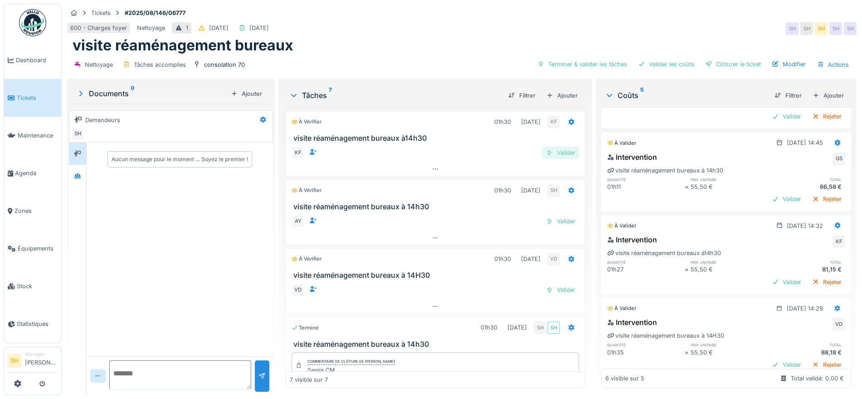
click at [560, 152] on div "Valider" at bounding box center [561, 153] width 37 height 12
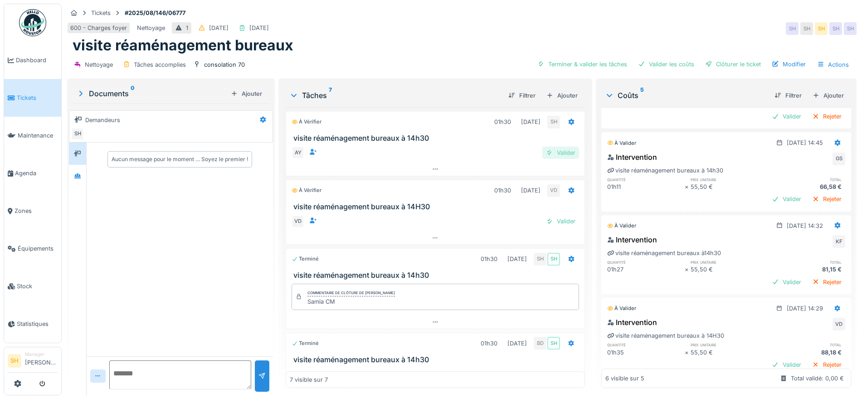
click at [552, 154] on div "Valider" at bounding box center [561, 153] width 37 height 12
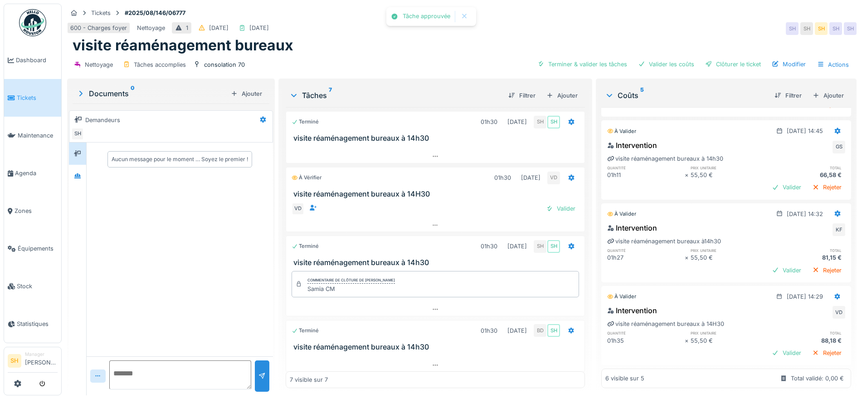
scroll to position [256, 0]
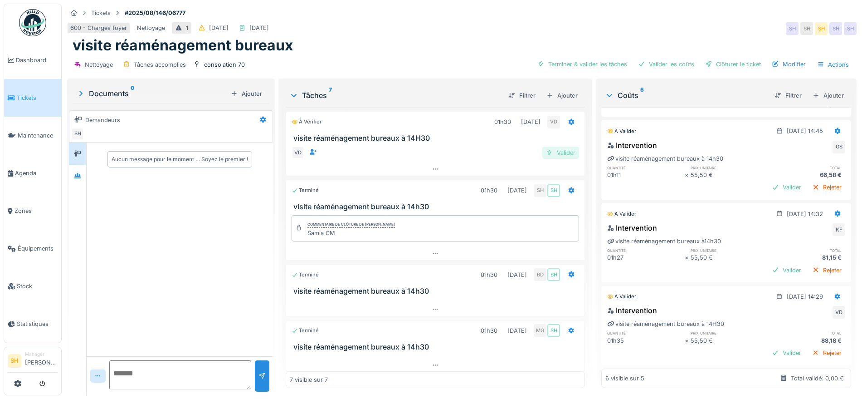
click at [546, 151] on div "Valider" at bounding box center [561, 153] width 37 height 12
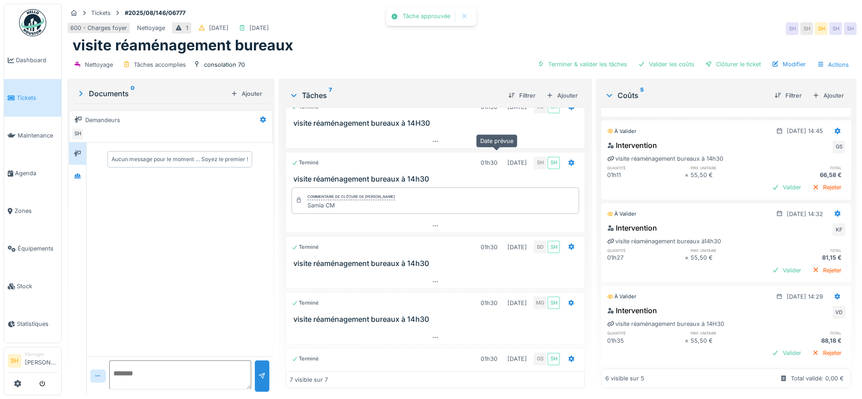
scroll to position [0, 0]
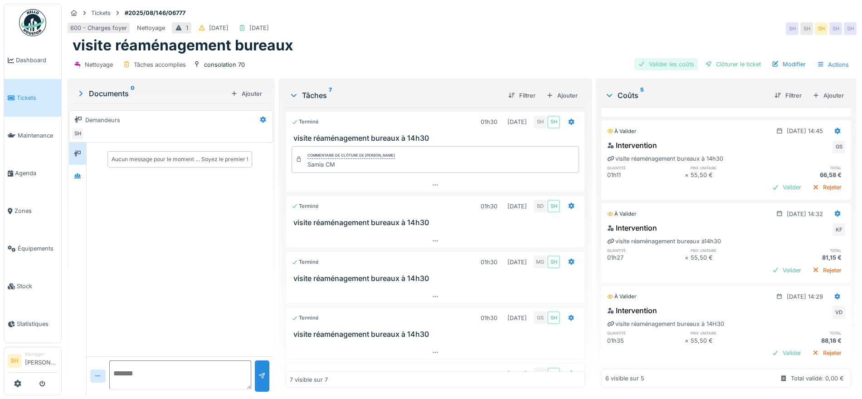
click at [650, 64] on div "Valider les coûts" at bounding box center [667, 64] width 64 height 12
click at [726, 63] on div "Clôturer le ticket" at bounding box center [733, 64] width 63 height 12
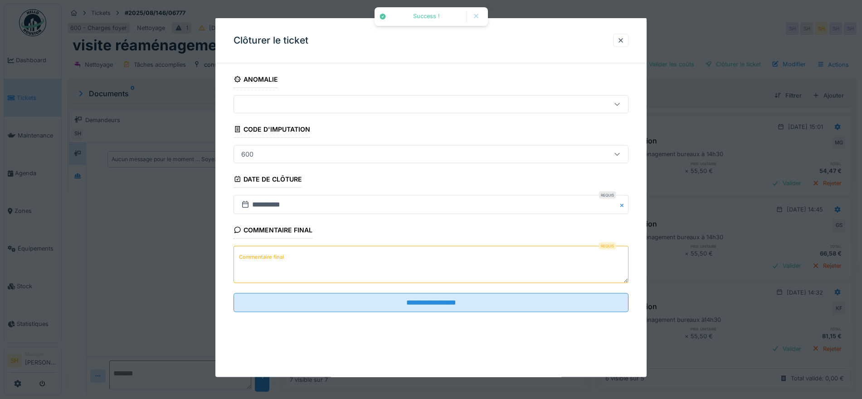
scroll to position [9, 0]
click at [312, 253] on textarea "Commentaire final" at bounding box center [431, 264] width 395 height 37
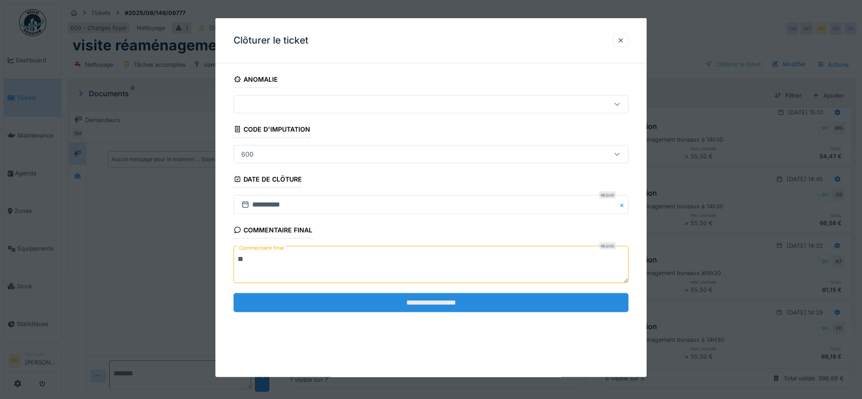
type textarea "**"
click at [465, 309] on input "**********" at bounding box center [431, 302] width 395 height 19
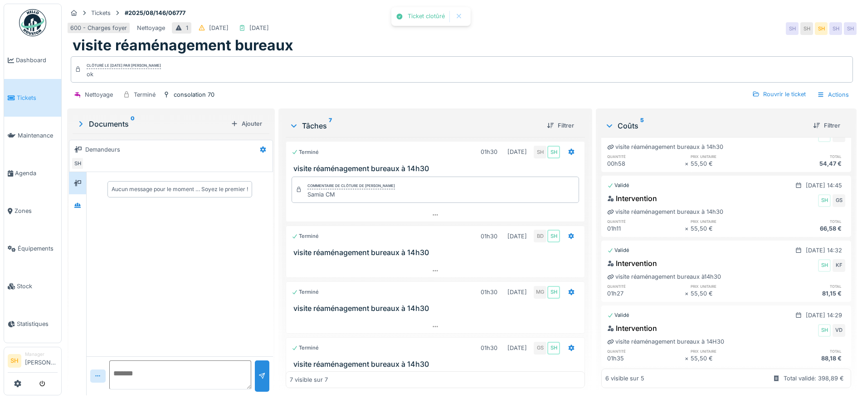
scroll to position [179, 0]
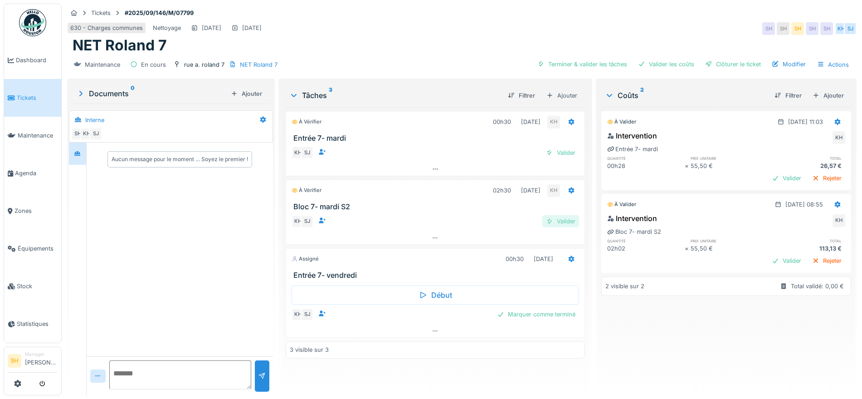
click at [564, 219] on div "Valider" at bounding box center [561, 221] width 37 height 12
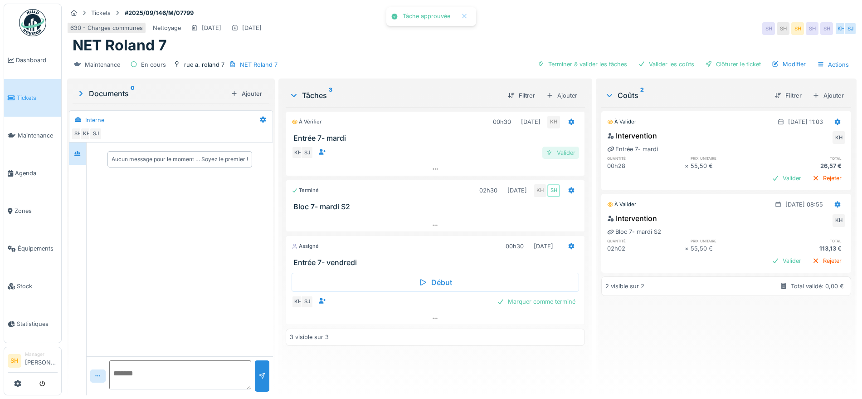
click at [559, 155] on div "Valider" at bounding box center [561, 153] width 37 height 12
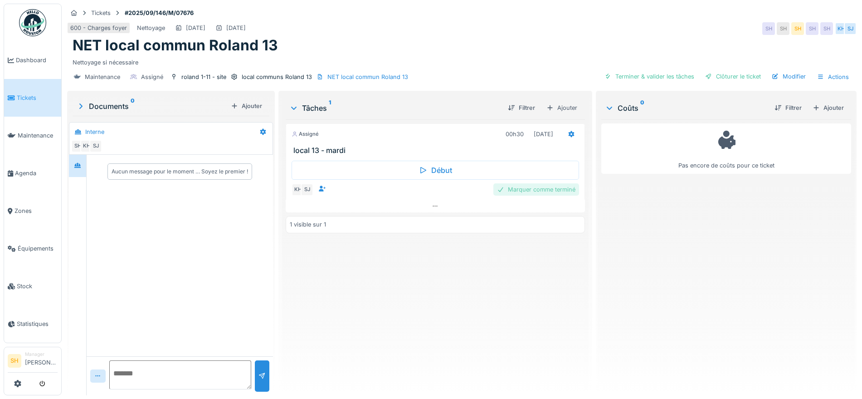
click at [539, 191] on div "Marquer comme terminé" at bounding box center [537, 189] width 86 height 12
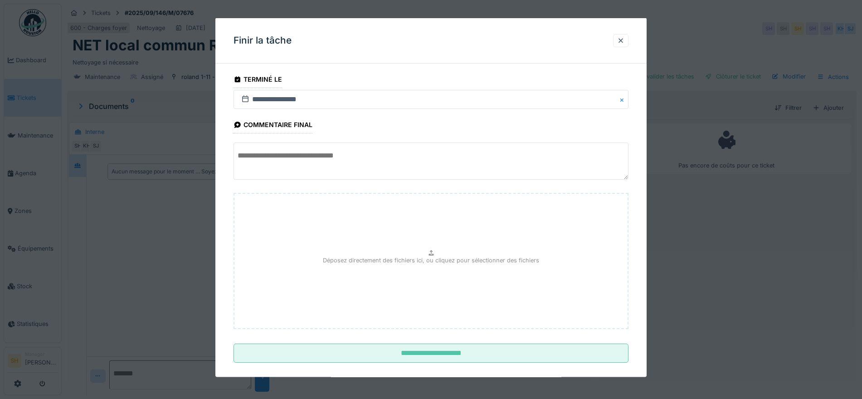
click at [359, 150] on textarea at bounding box center [431, 160] width 395 height 37
type textarea "*"
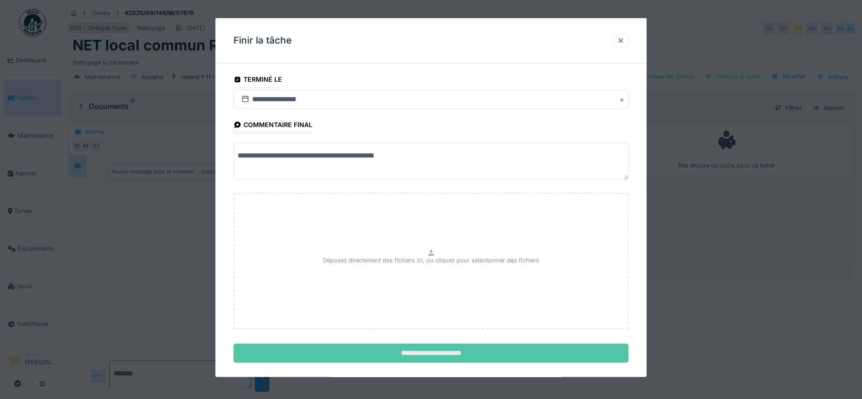
type textarea "**********"
click at [402, 356] on input "**********" at bounding box center [431, 352] width 395 height 19
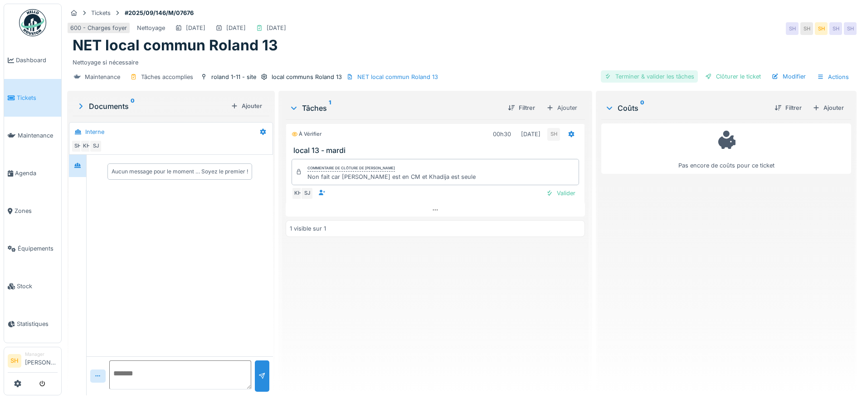
click at [629, 73] on div "Terminer & valider les tâches" at bounding box center [649, 76] width 97 height 12
click at [706, 73] on div at bounding box center [709, 76] width 7 height 9
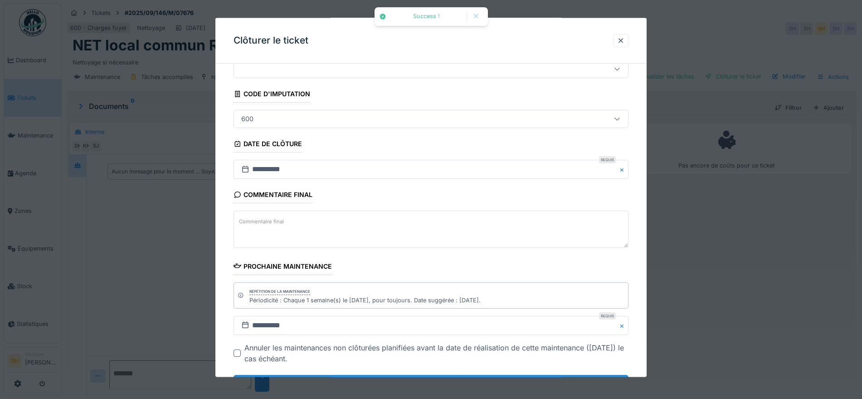
scroll to position [78, 0]
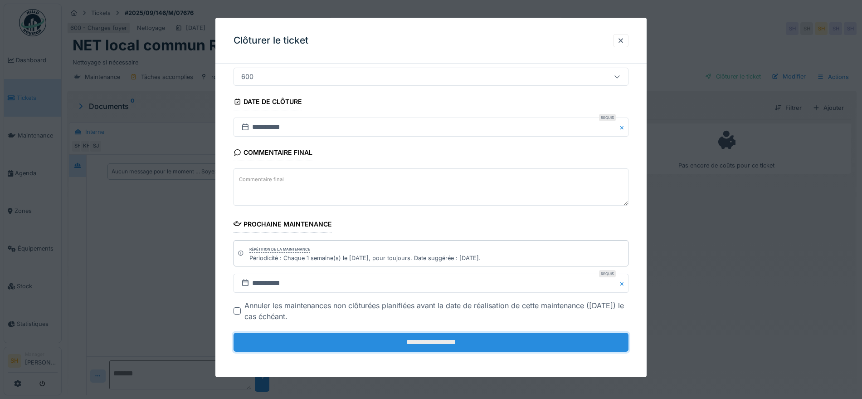
click at [415, 343] on input "**********" at bounding box center [431, 342] width 395 height 19
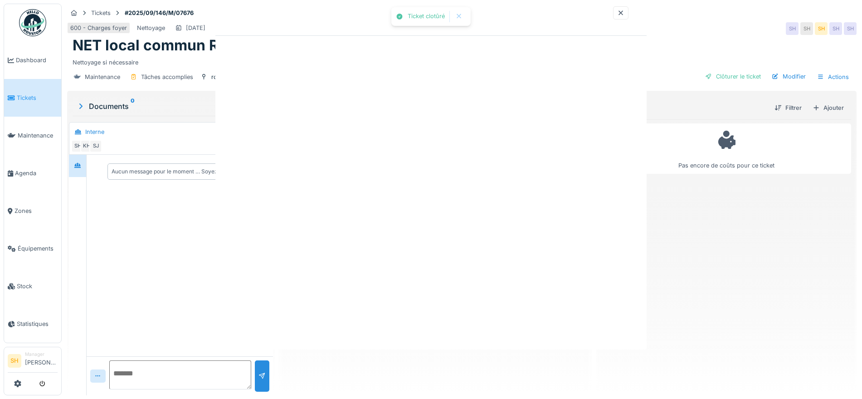
scroll to position [0, 0]
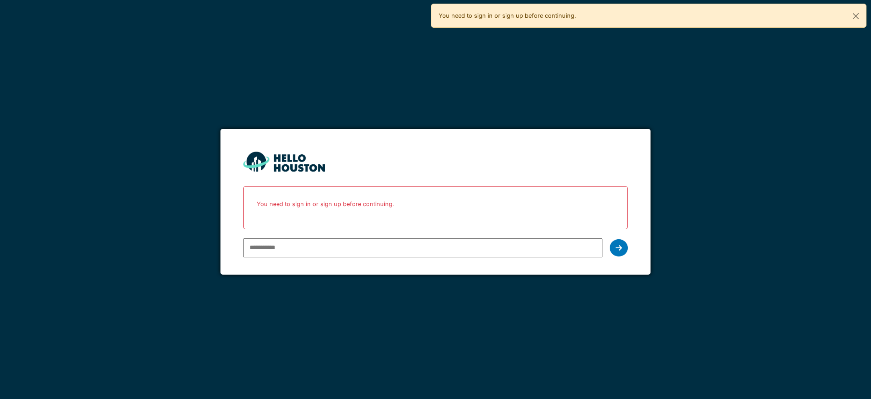
type input "**********"
drag, startPoint x: 0, startPoint y: 0, endPoint x: 621, endPoint y: 250, distance: 669.3
click at [621, 250] on icon at bounding box center [619, 247] width 6 height 7
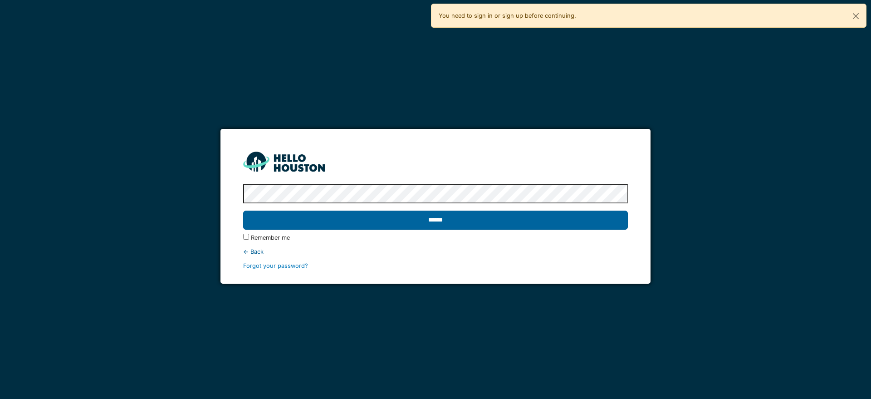
click at [502, 225] on input "******" at bounding box center [435, 220] width 384 height 19
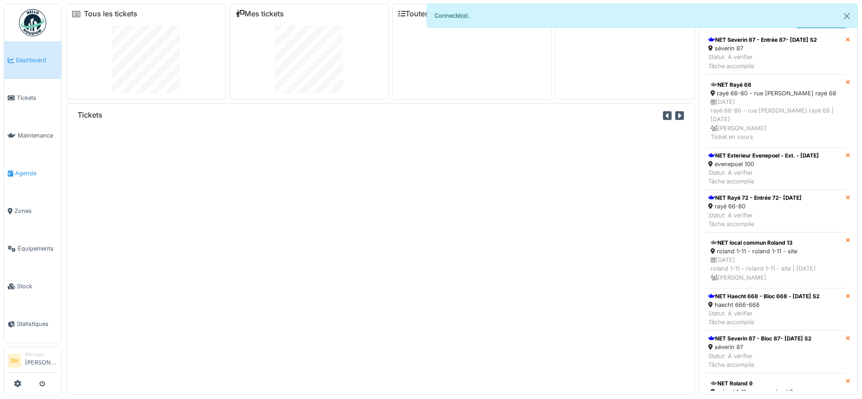
click at [31, 169] on span "Agenda" at bounding box center [36, 173] width 43 height 9
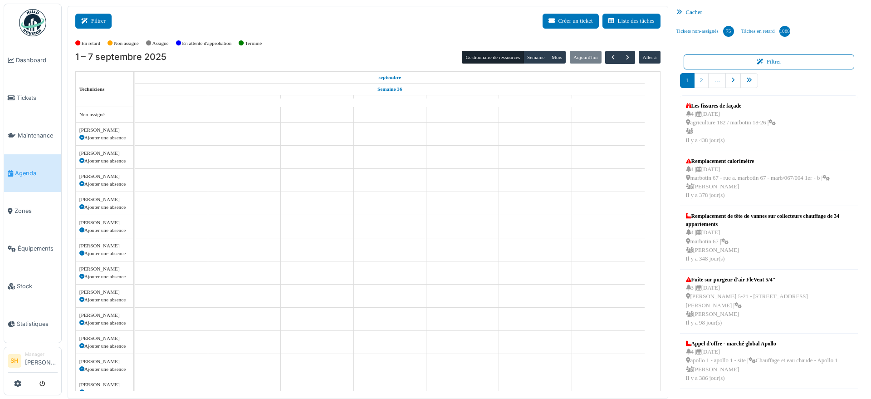
click at [102, 20] on button "Filtrer" at bounding box center [93, 21] width 36 height 15
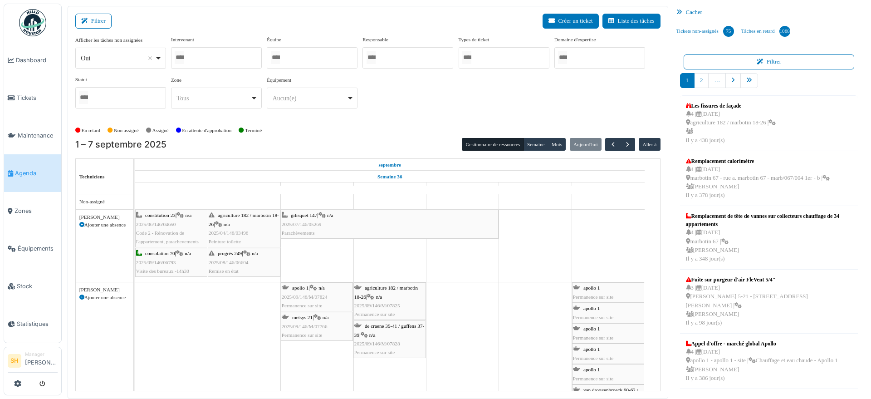
click at [287, 58] on div at bounding box center [312, 57] width 91 height 21
click at [220, 58] on div at bounding box center [216, 57] width 91 height 21
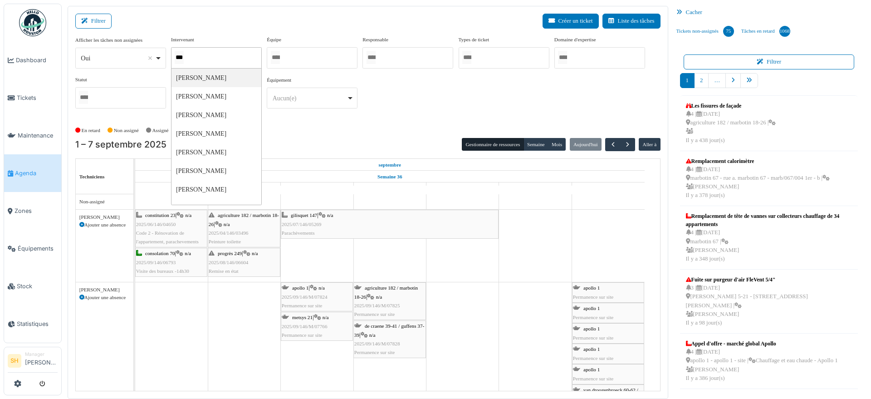
type input "****"
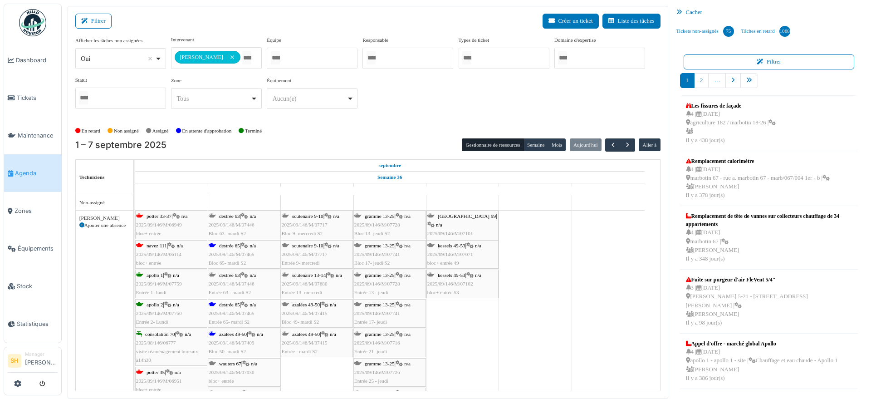
click at [352, 123] on div "En retard Non assigné [GEOGRAPHIC_DATA] En attente d'approbation Terminé" at bounding box center [367, 130] width 585 height 15
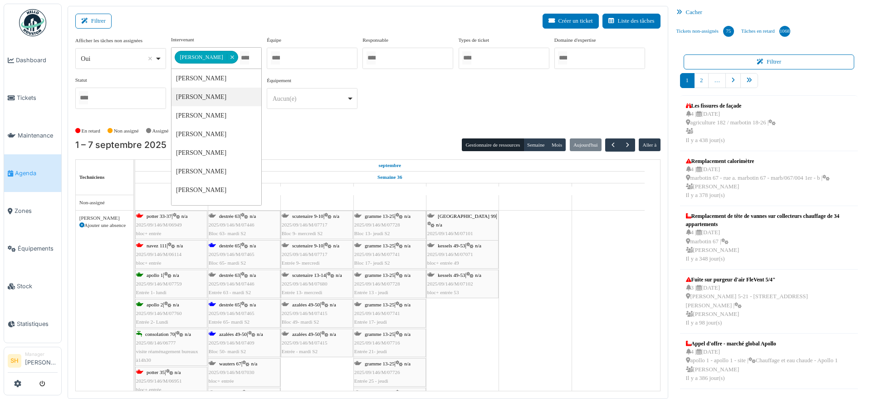
click at [240, 59] on input "Tous" at bounding box center [244, 57] width 9 height 13
type input "******"
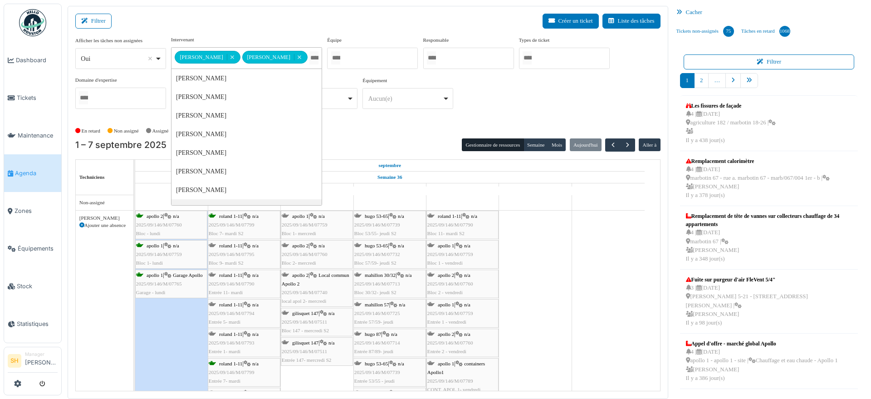
click at [306, 319] on span "2025/09/146/M/07511" at bounding box center [304, 321] width 45 height 5
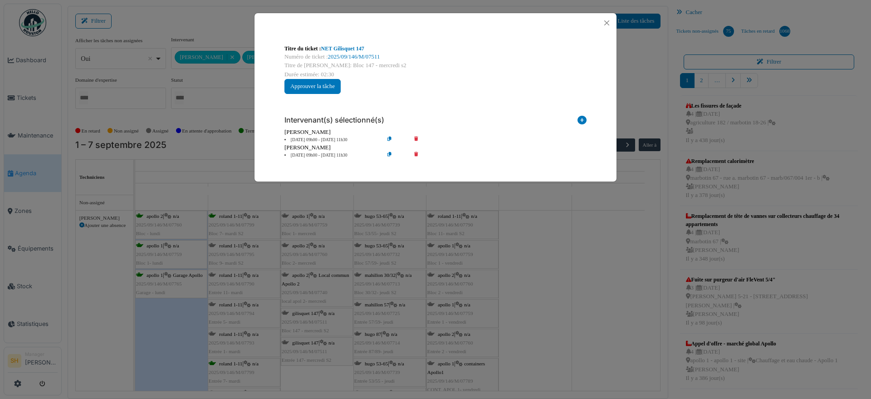
click at [527, 319] on div "Titre du ticket : NET Gilisquet 147 Numéro de ticket : 2025/09/146/M/07511 Titr…" at bounding box center [435, 199] width 871 height 399
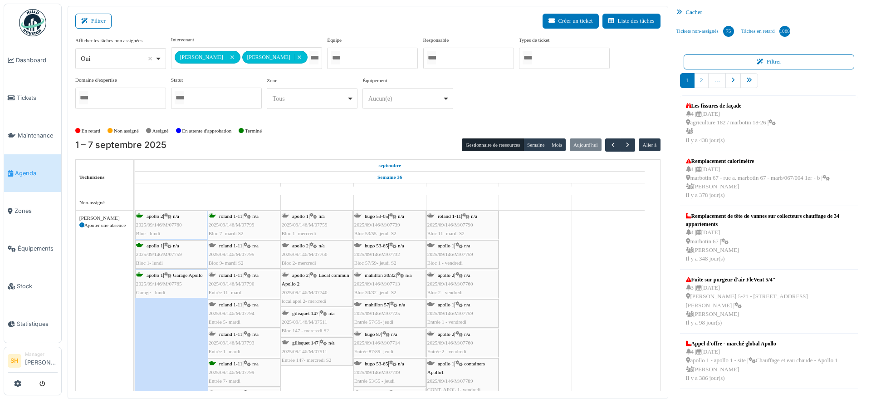
click at [319, 345] on div "gilisquet 147 | n/a 2025/09/146/M/07511 Entrée 147- mercredi S2" at bounding box center [317, 351] width 70 height 26
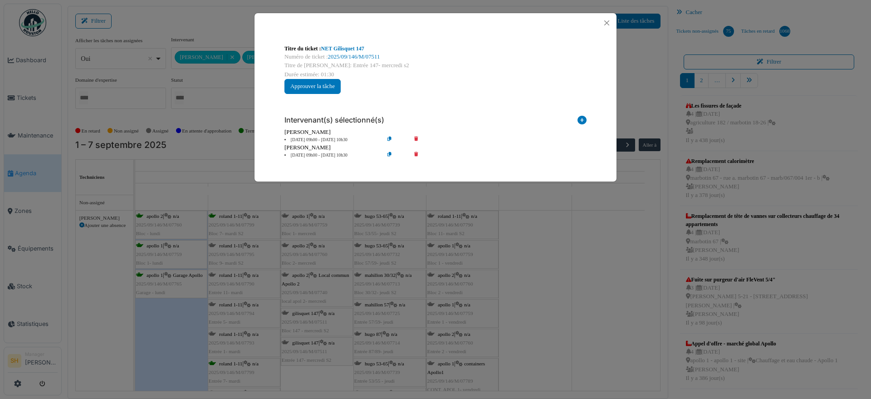
click at [582, 118] on icon at bounding box center [582, 122] width 9 height 12
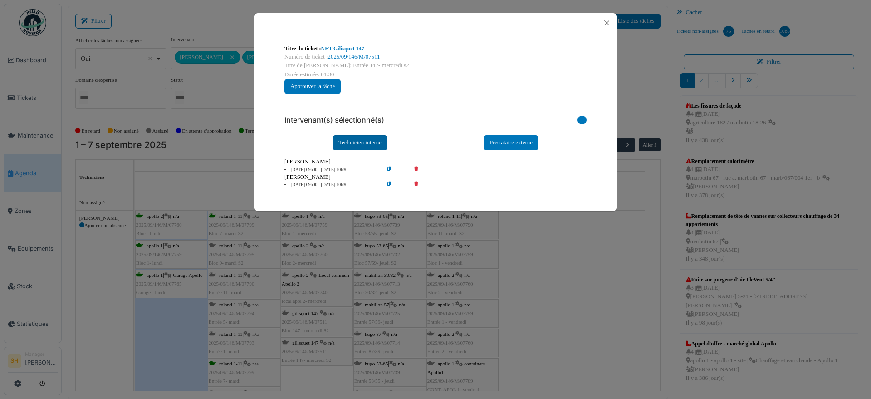
click at [367, 142] on div "Technicien interne" at bounding box center [360, 142] width 55 height 15
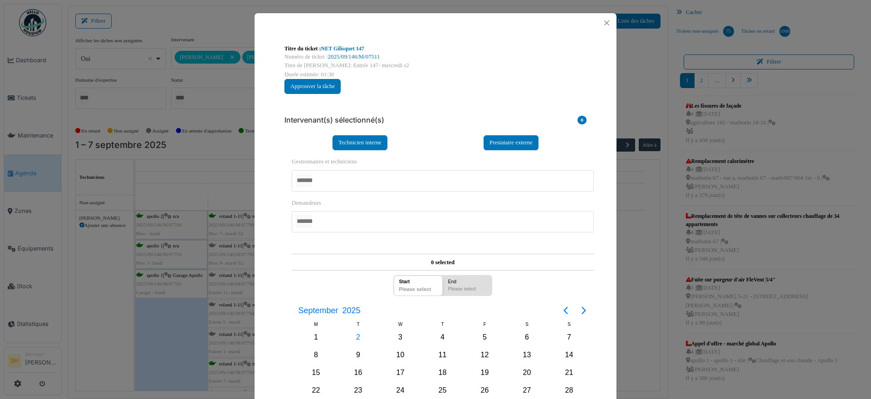
drag, startPoint x: 356, startPoint y: 175, endPoint x: 363, endPoint y: 176, distance: 6.9
click at [356, 175] on div at bounding box center [443, 180] width 302 height 21
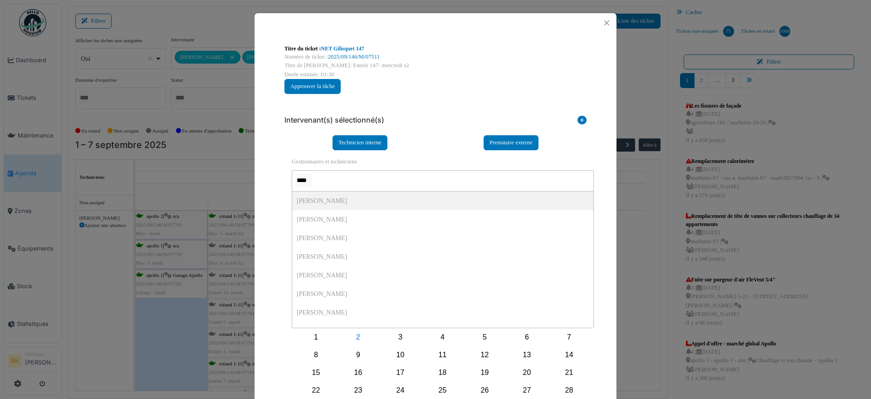
type input "*****"
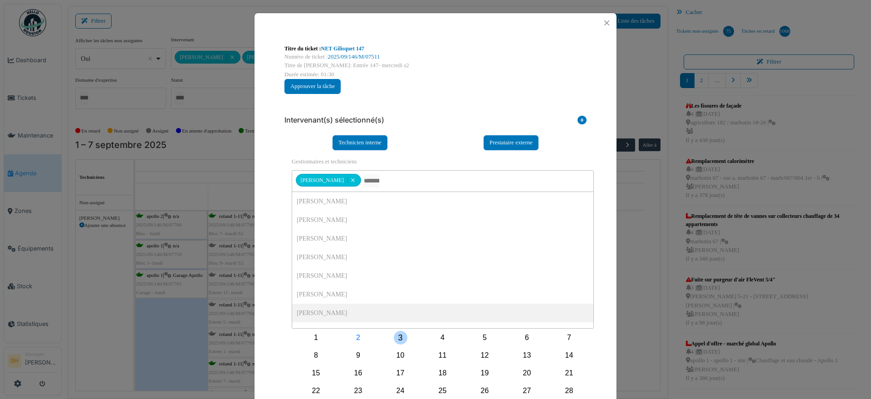
click at [396, 336] on div "3" at bounding box center [401, 338] width 14 height 14
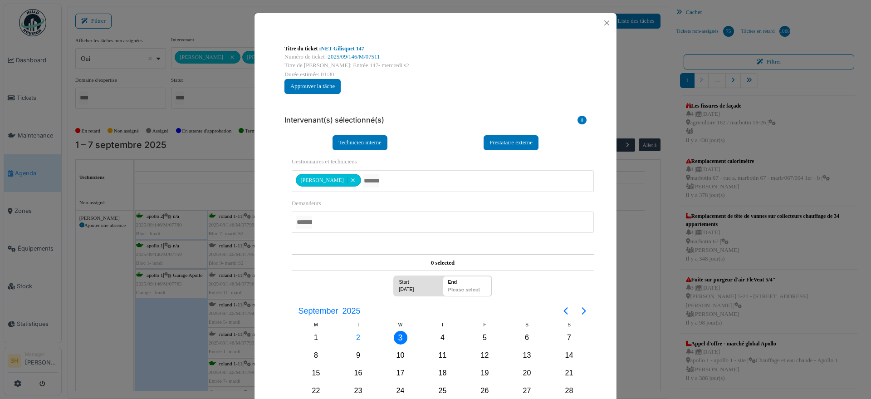
click at [396, 336] on div "3" at bounding box center [401, 338] width 14 height 14
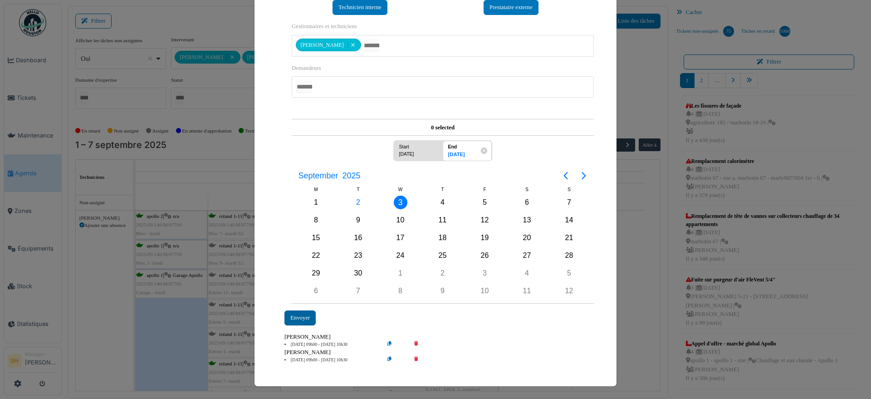
click at [298, 318] on div "Envoyer" at bounding box center [299, 317] width 31 height 15
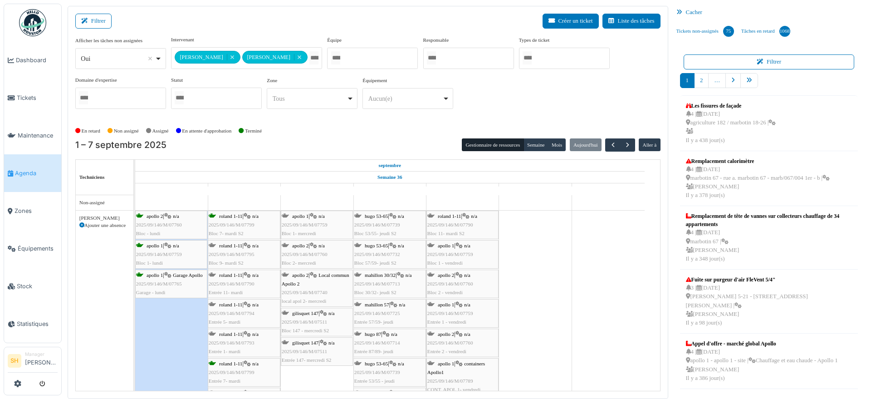
click at [313, 343] on span "gilisquet 147" at bounding box center [305, 342] width 26 height 5
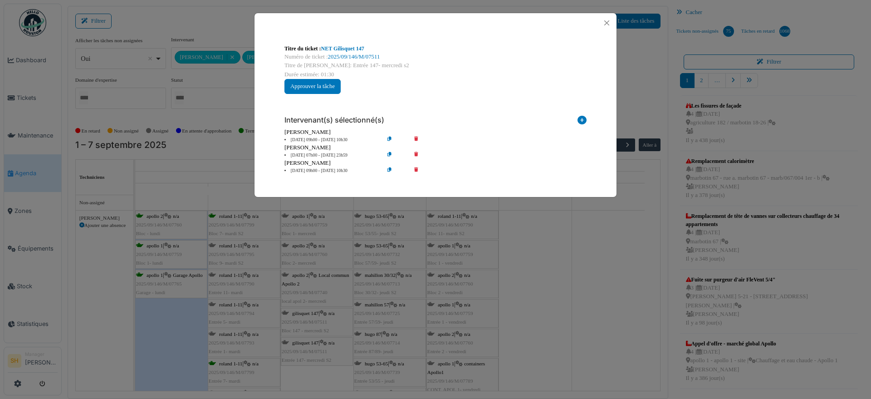
scroll to position [0, 0]
click at [520, 306] on div "Titre du ticket : NET Gilisquet 147 Numéro de ticket : 2025/09/146/M/07511 Titr…" at bounding box center [435, 199] width 871 height 399
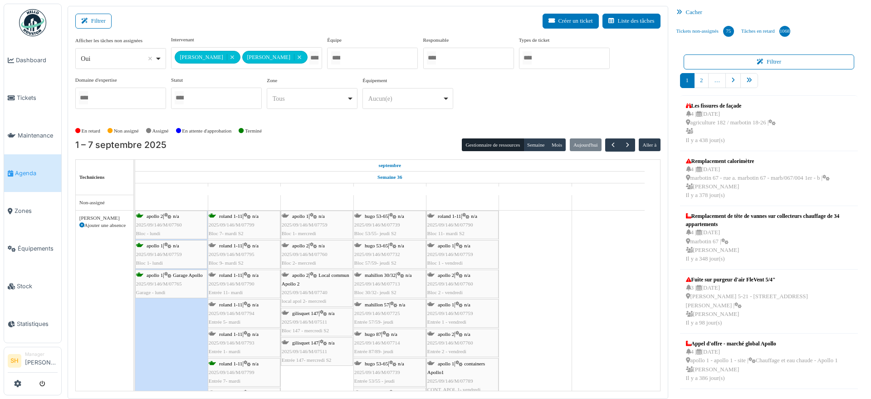
click at [314, 310] on span "gilisquet 147" at bounding box center [305, 312] width 26 height 5
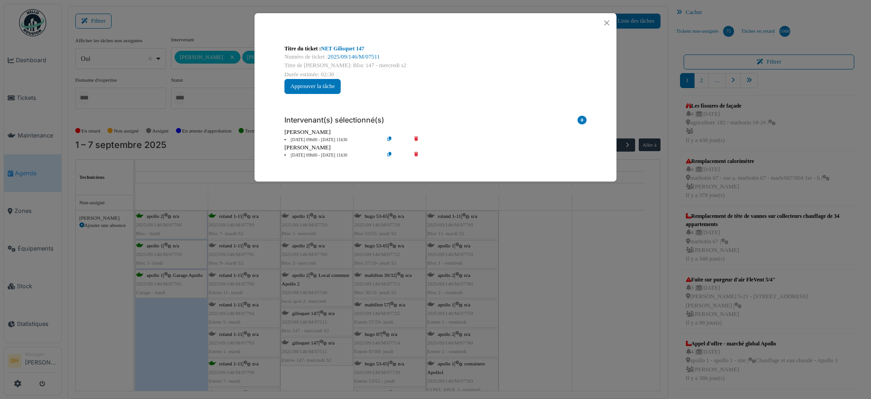
click at [582, 118] on icon at bounding box center [582, 122] width 9 height 12
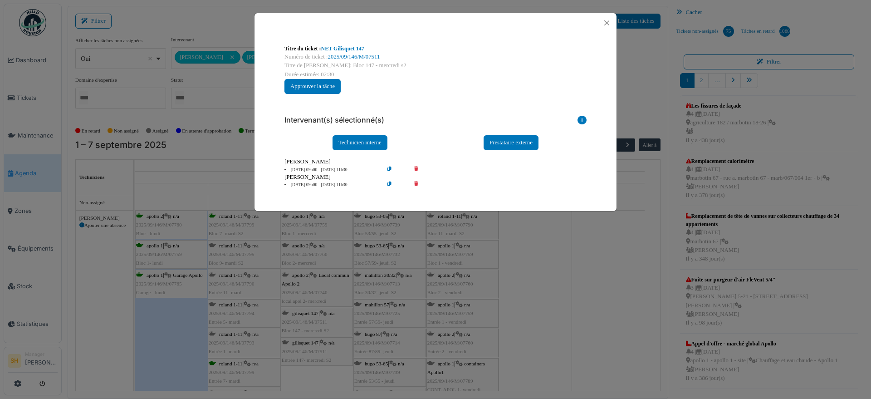
click at [584, 120] on icon at bounding box center [582, 122] width 9 height 12
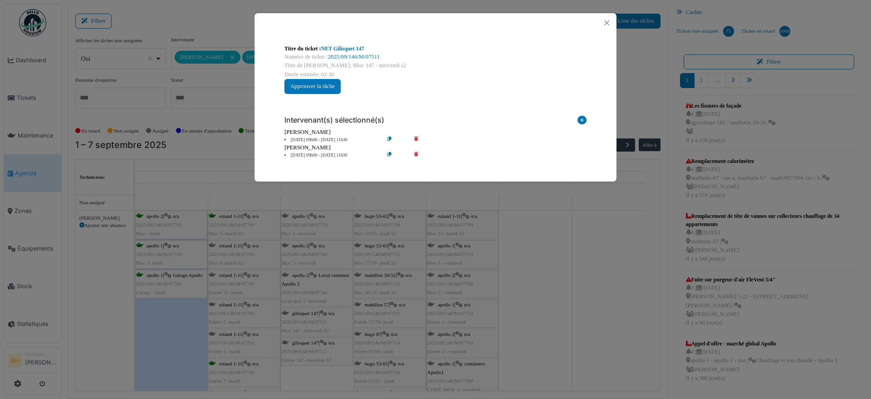
click at [583, 119] on icon at bounding box center [582, 122] width 9 height 12
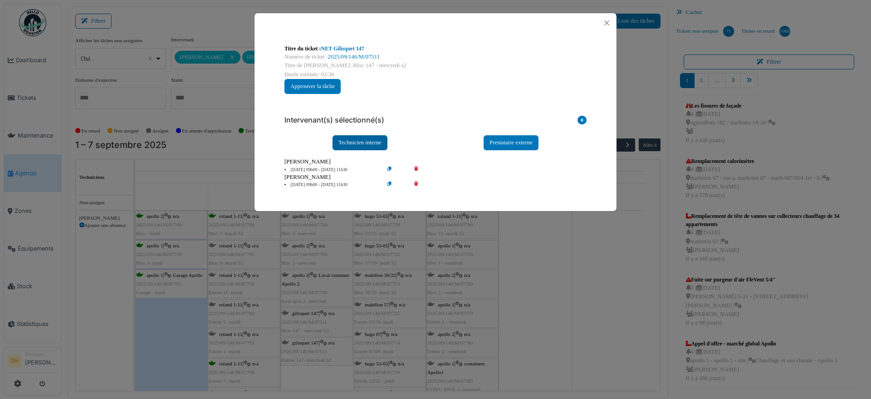
click at [374, 140] on div "Technicien interne" at bounding box center [360, 142] width 55 height 15
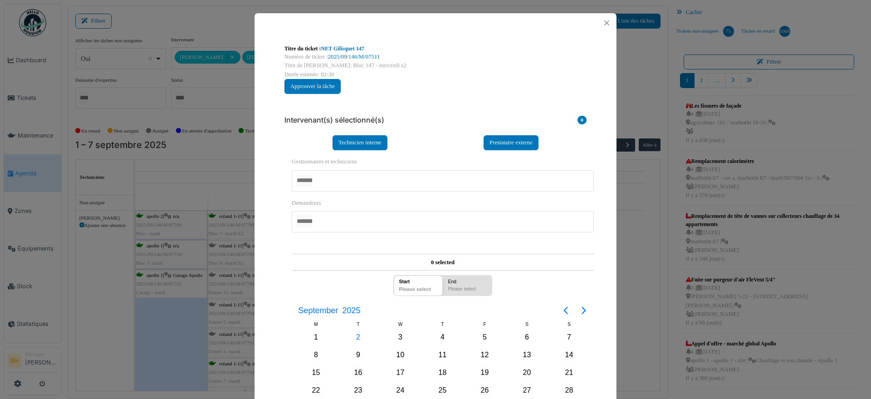
click at [369, 170] on div "[PERSON_NAME] [PERSON_NAME] [PERSON_NAME] Belhajji [PERSON_NAME] [PERSON_NAME] …" at bounding box center [443, 180] width 302 height 21
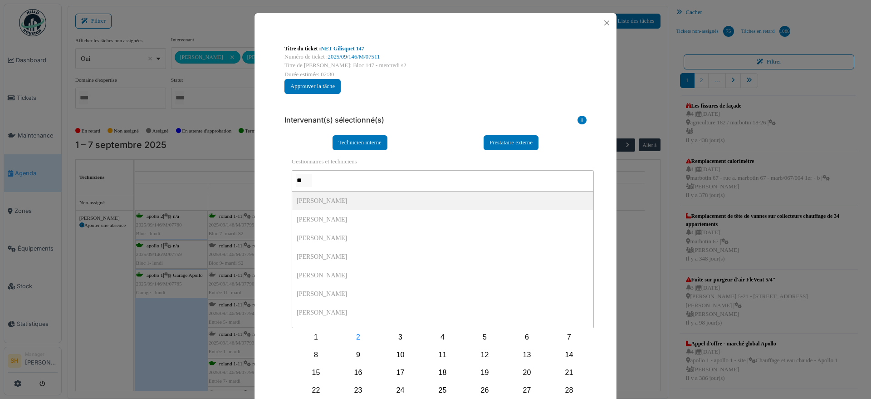
type input "***"
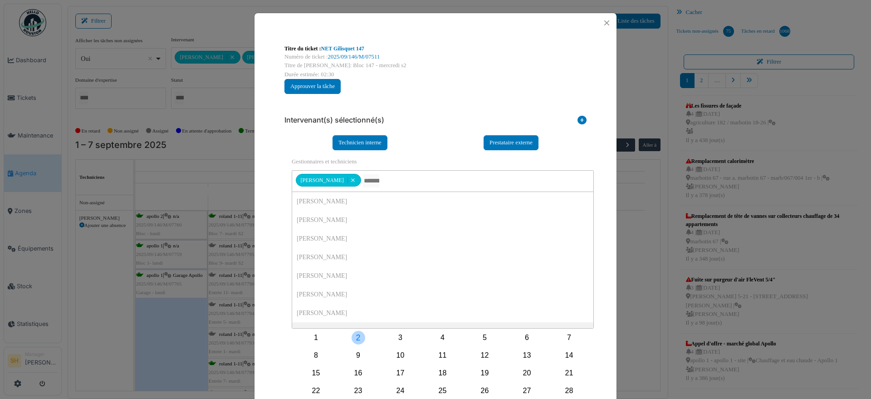
click at [356, 340] on div "2" at bounding box center [359, 338] width 14 height 14
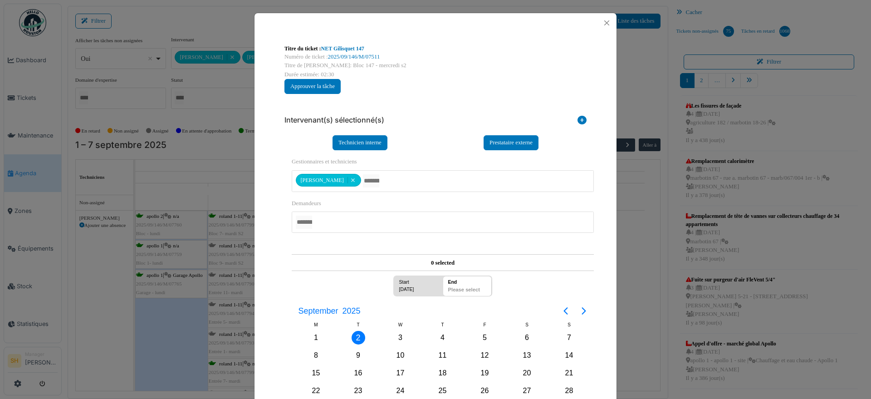
click at [407, 286] on div "[DATE]" at bounding box center [414, 291] width 37 height 10
click at [397, 335] on div "3" at bounding box center [401, 338] width 14 height 14
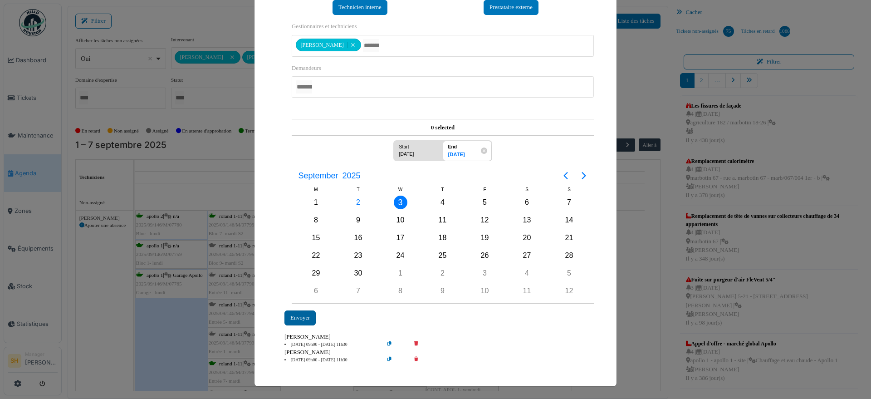
click at [296, 317] on div "Envoyer" at bounding box center [299, 317] width 31 height 15
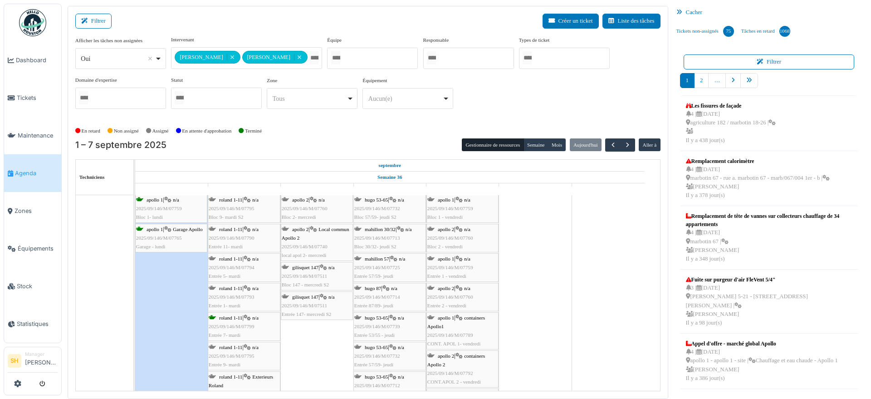
scroll to position [0, 0]
